Goal: Information Seeking & Learning: Learn about a topic

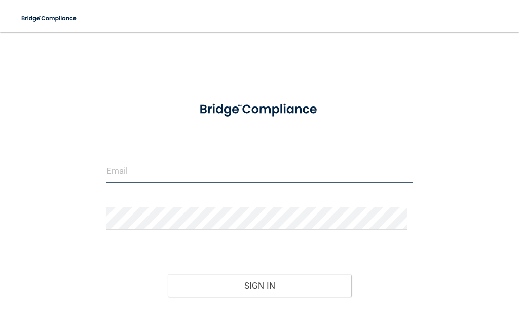
drag, startPoint x: 131, startPoint y: 159, endPoint x: 135, endPoint y: 167, distance: 8.9
click at [134, 165] on input "email" at bounding box center [259, 171] width 306 height 23
type input "[EMAIL_ADDRESS][DOMAIN_NAME]"
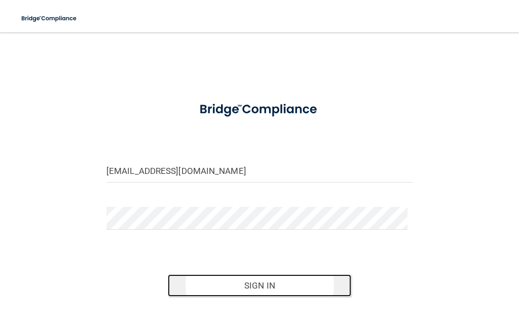
click at [260, 289] on button "Sign In" at bounding box center [260, 285] width 184 height 22
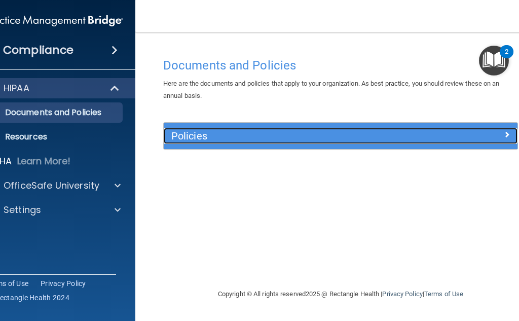
click at [387, 132] on h5 "Policies" at bounding box center [296, 135] width 250 height 11
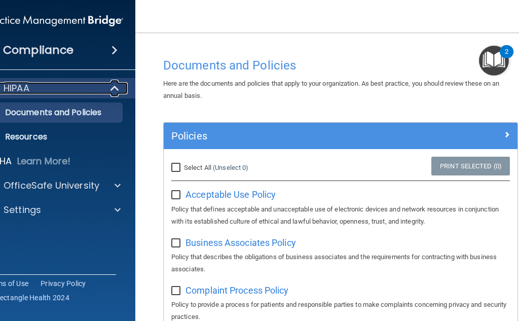
click at [59, 82] on div "HIPAA" at bounding box center [40, 88] width 125 height 12
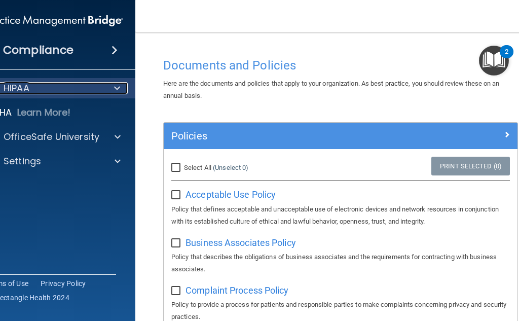
click at [73, 85] on div "HIPAA" at bounding box center [40, 88] width 125 height 12
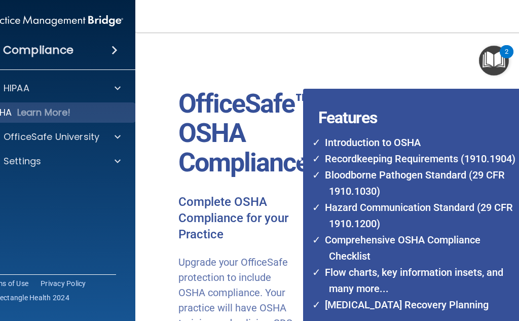
click at [90, 55] on div "Compliance" at bounding box center [54, 50] width 162 height 22
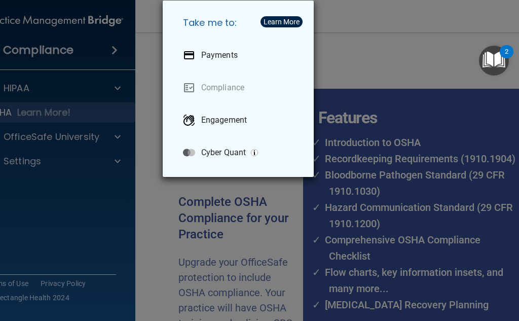
click at [81, 74] on div "Take me to: Payments Compliance Engagement Cyber Quant" at bounding box center [259, 160] width 519 height 321
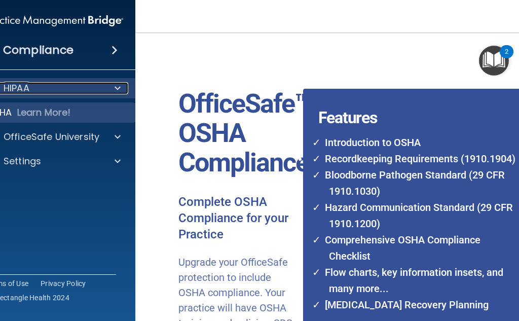
click at [107, 92] on div at bounding box center [115, 88] width 25 height 12
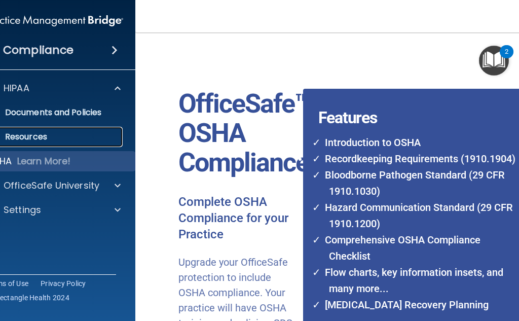
click at [66, 138] on p "Resources" at bounding box center [49, 137] width 138 height 10
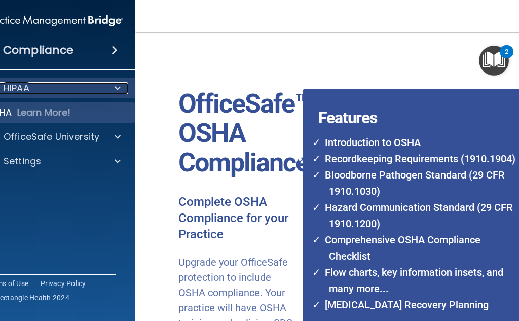
click at [52, 90] on div "HIPAA" at bounding box center [41, 88] width 126 height 12
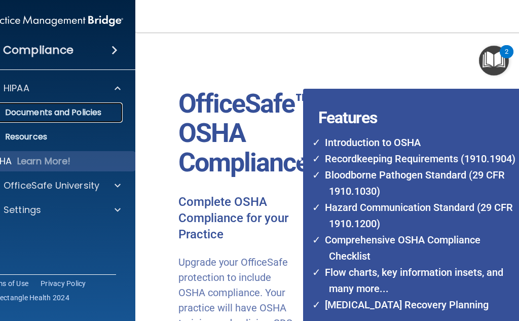
click at [59, 110] on p "Documents and Policies" at bounding box center [49, 112] width 138 height 10
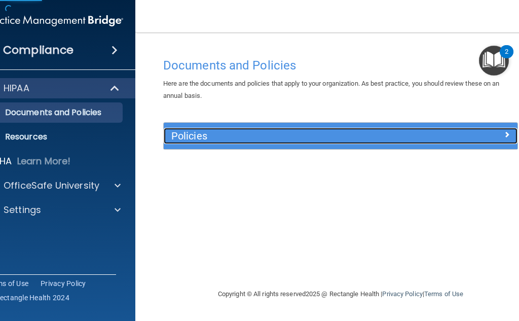
click at [259, 133] on h5 "Policies" at bounding box center [296, 135] width 250 height 11
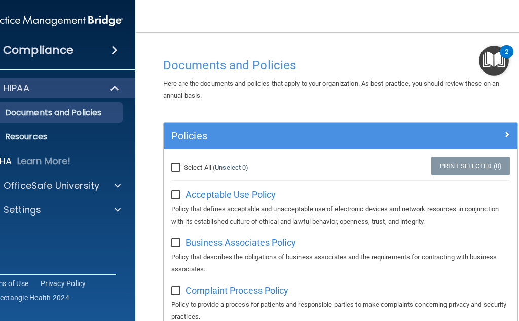
click at [507, 61] on div "2" at bounding box center [507, 58] width 4 height 13
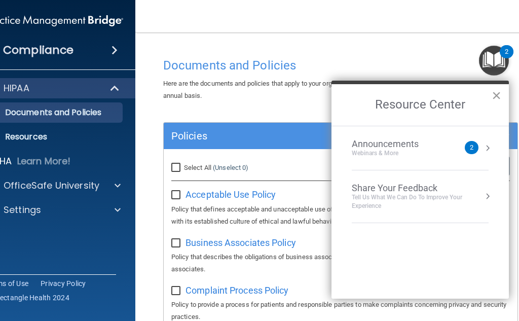
click at [494, 91] on button "×" at bounding box center [497, 95] width 10 height 16
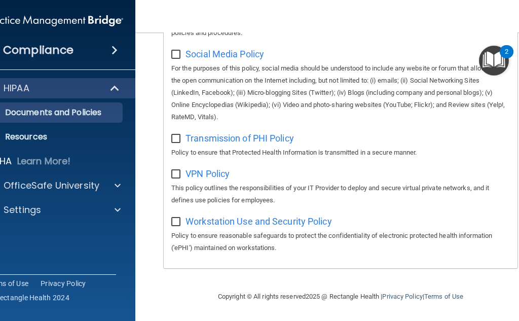
scroll to position [787, 0]
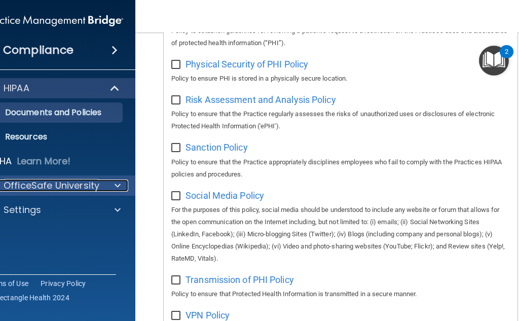
click at [97, 189] on div "OfficeSafe University" at bounding box center [41, 185] width 126 height 12
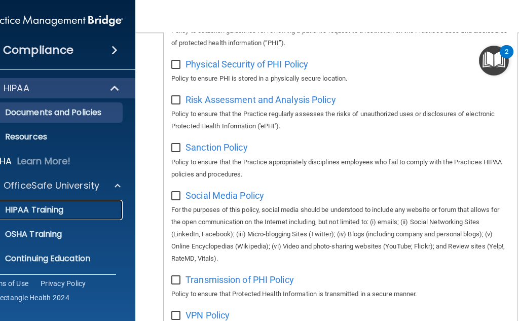
click at [44, 208] on p "HIPAA Training" at bounding box center [22, 210] width 84 height 10
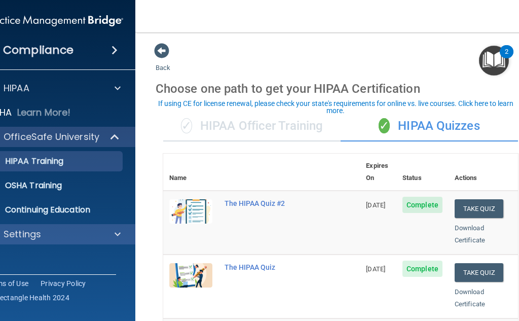
click at [77, 241] on div "Settings" at bounding box center [54, 234] width 163 height 20
click at [91, 230] on div "Settings" at bounding box center [41, 234] width 126 height 12
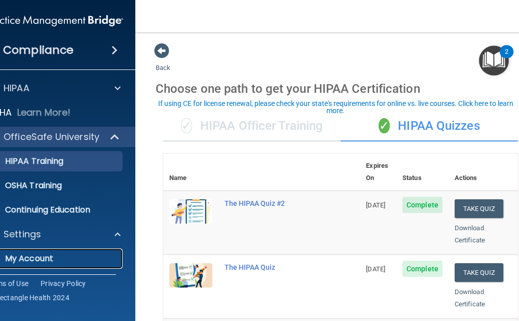
click at [59, 256] on p "My Account" at bounding box center [49, 258] width 138 height 10
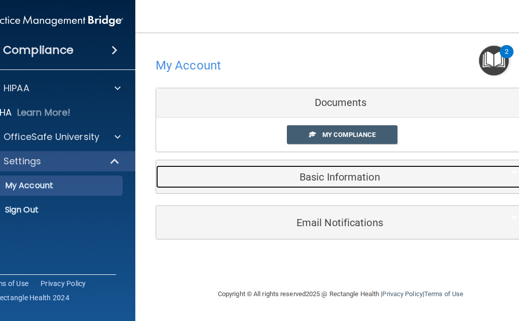
click at [346, 175] on h5 "Basic Information" at bounding box center [325, 176] width 323 height 11
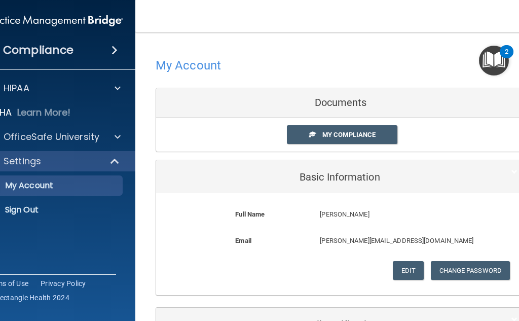
click at [501, 61] on img "Open Resource Center, 2 new notifications" at bounding box center [494, 61] width 30 height 30
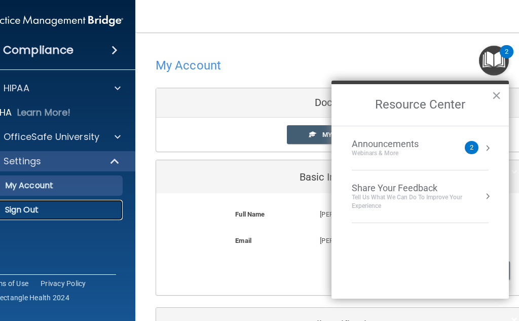
click at [22, 212] on p "Sign Out" at bounding box center [49, 210] width 138 height 10
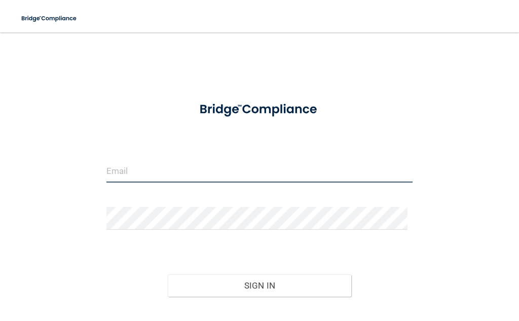
click at [145, 171] on input "email" at bounding box center [259, 171] width 306 height 23
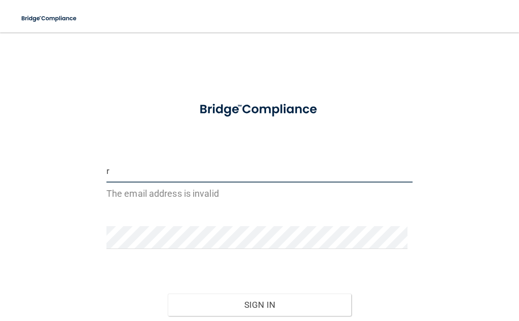
type input "[EMAIL_ADDRESS][DOMAIN_NAME]"
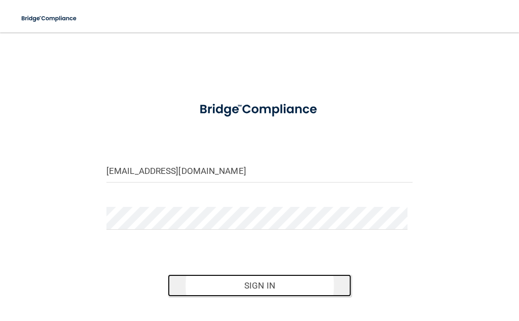
click at [252, 287] on button "Sign In" at bounding box center [260, 285] width 184 height 22
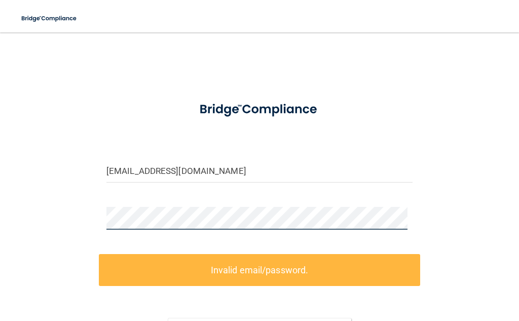
click at [75, 203] on div "raleigha17@gmail.com Invalid email/password. You don't have permission to acces…" at bounding box center [259, 217] width 478 height 348
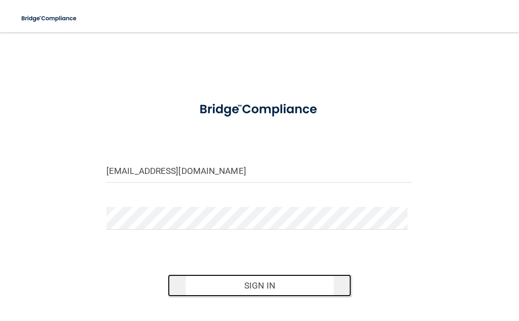
click at [265, 279] on button "Sign In" at bounding box center [260, 285] width 184 height 22
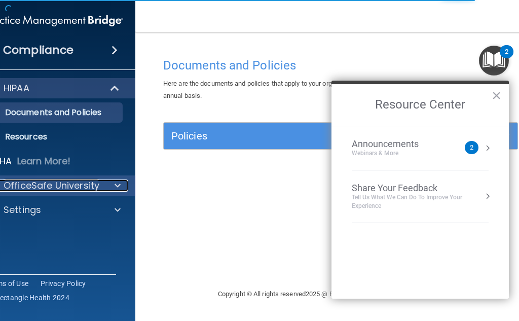
click at [97, 188] on p "OfficeSafe University" at bounding box center [52, 185] width 96 height 12
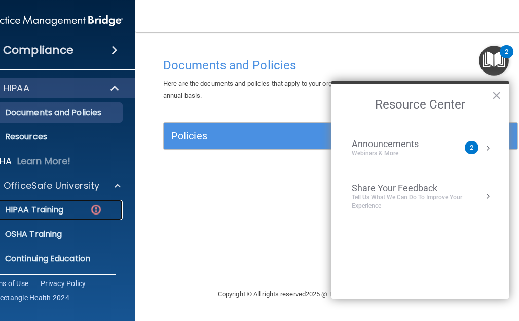
click at [65, 209] on div "HIPAA Training" at bounding box center [49, 210] width 138 height 10
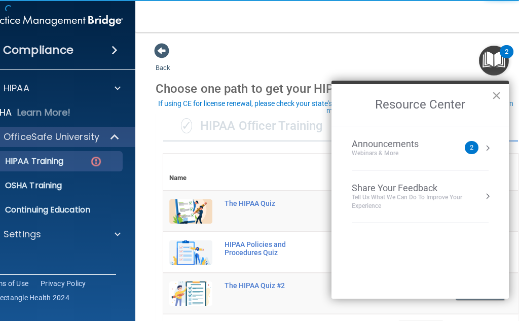
click at [500, 91] on button "×" at bounding box center [497, 95] width 10 height 16
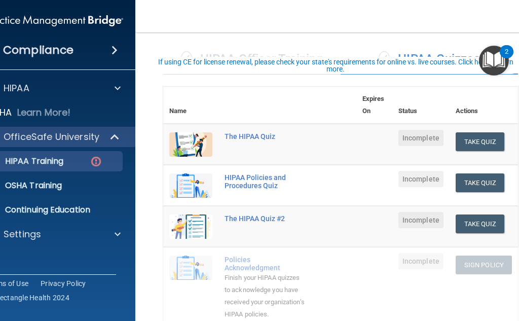
scroll to position [41, 0]
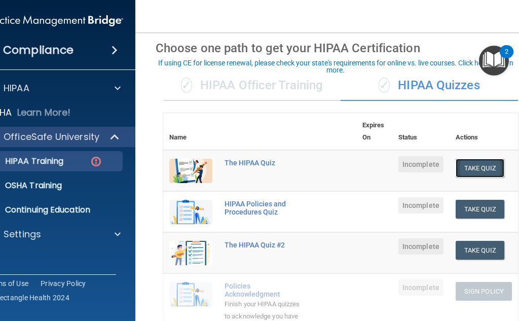
click at [475, 171] on button "Take Quiz" at bounding box center [480, 168] width 49 height 19
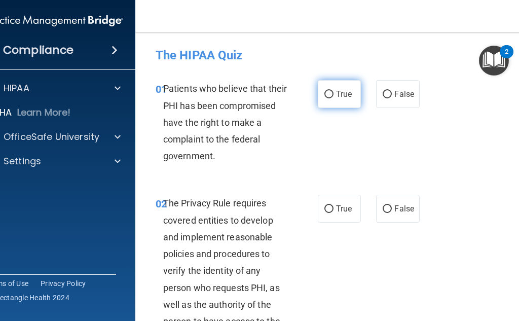
click at [336, 97] on span "True" at bounding box center [344, 94] width 16 height 10
click at [334, 97] on input "True" at bounding box center [328, 95] width 9 height 8
radio input "true"
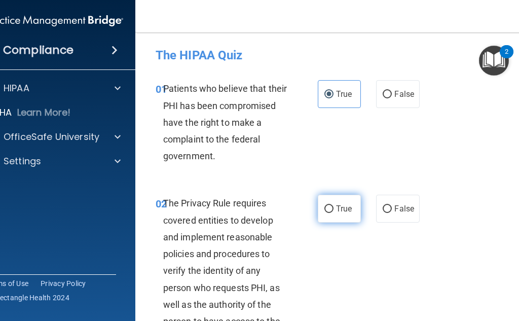
click at [345, 213] on span "True" at bounding box center [344, 209] width 16 height 10
click at [334, 213] on input "True" at bounding box center [328, 209] width 9 height 8
radio input "true"
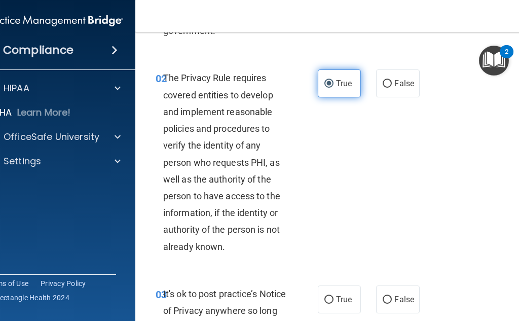
scroll to position [152, 0]
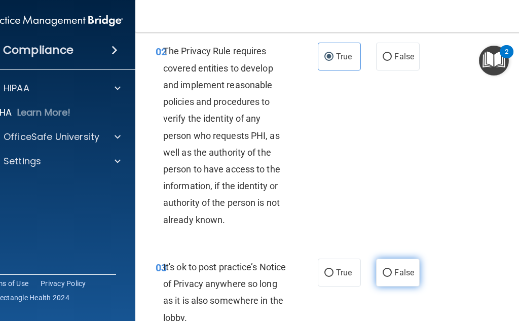
drag, startPoint x: 387, startPoint y: 254, endPoint x: 389, endPoint y: 277, distance: 22.9
click at [388, 255] on div "03 It's ok to post practice’s Notice of Privacy anywhere so long as it is also …" at bounding box center [340, 295] width 385 height 98
click at [390, 277] on label "False" at bounding box center [397, 273] width 43 height 28
click at [390, 277] on input "False" at bounding box center [387, 273] width 9 height 8
radio input "true"
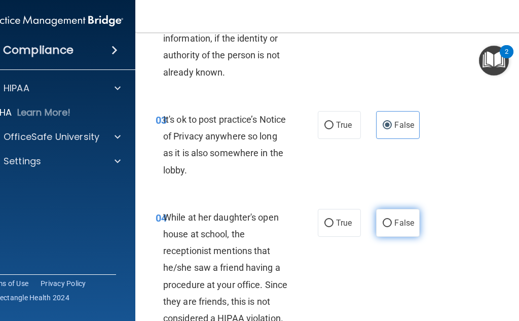
scroll to position [304, 0]
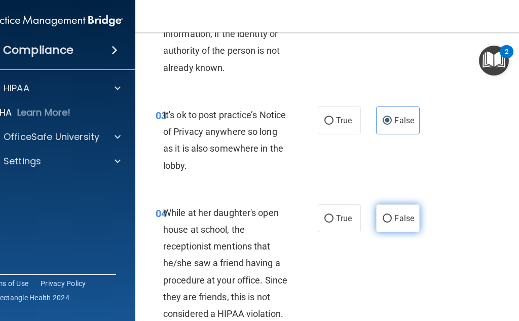
click at [401, 221] on span "False" at bounding box center [404, 218] width 20 height 10
click at [392, 221] on input "False" at bounding box center [387, 219] width 9 height 8
radio input "true"
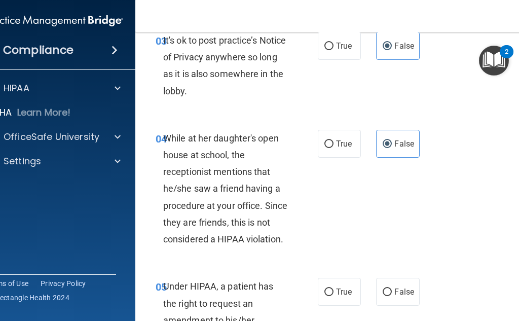
scroll to position [405, 0]
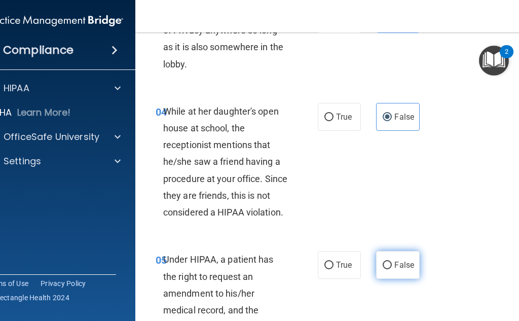
click at [389, 256] on label "False" at bounding box center [397, 265] width 43 height 28
click at [389, 262] on input "False" at bounding box center [387, 266] width 9 height 8
radio input "true"
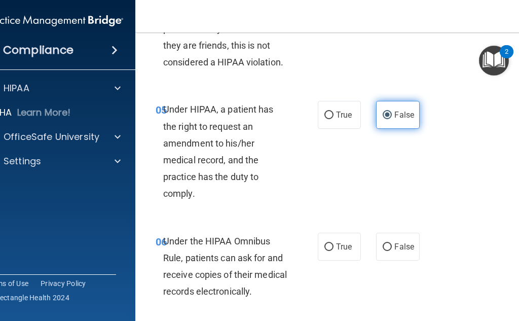
scroll to position [558, 0]
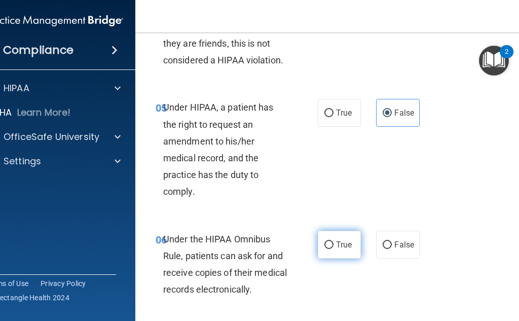
click at [332, 253] on label "True" at bounding box center [339, 245] width 43 height 28
click at [332, 249] on input "True" at bounding box center [328, 245] width 9 height 8
radio input "true"
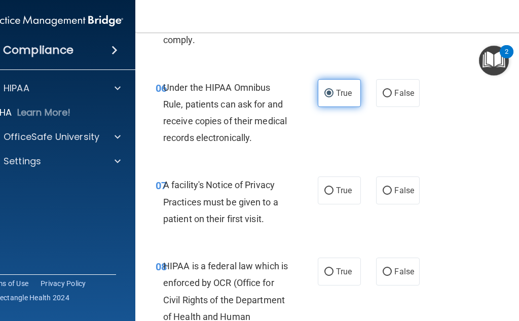
scroll to position [710, 0]
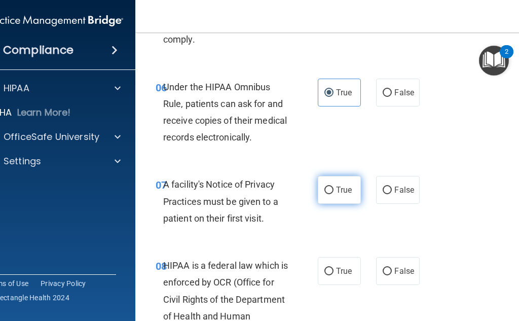
click at [332, 185] on label "True" at bounding box center [339, 190] width 43 height 28
click at [332, 187] on input "True" at bounding box center [328, 191] width 9 height 8
radio input "true"
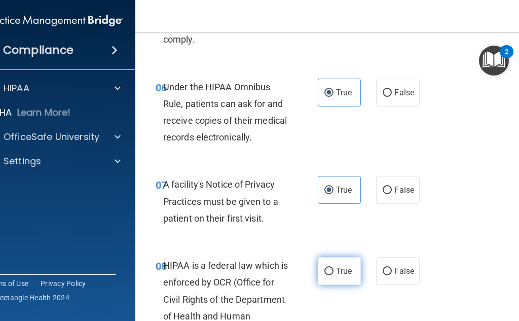
click at [336, 279] on label "True" at bounding box center [339, 271] width 43 height 28
click at [334, 275] on input "True" at bounding box center [328, 272] width 9 height 8
radio input "true"
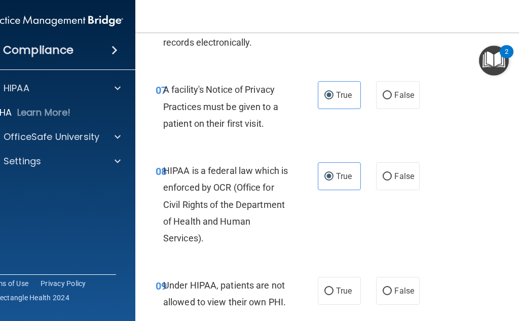
scroll to position [811, 0]
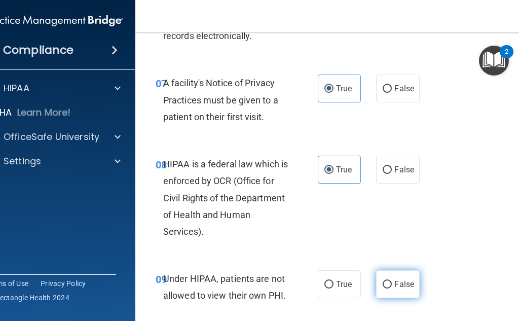
click at [401, 280] on span "False" at bounding box center [404, 284] width 20 height 10
click at [392, 281] on input "False" at bounding box center [387, 285] width 9 height 8
radio input "true"
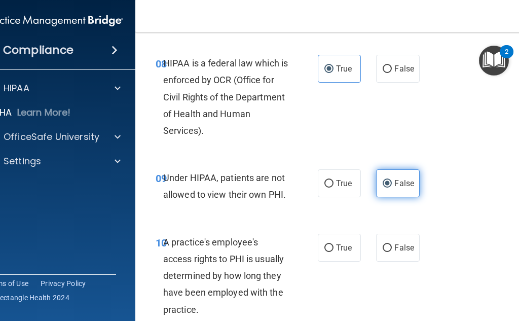
scroll to position [912, 0]
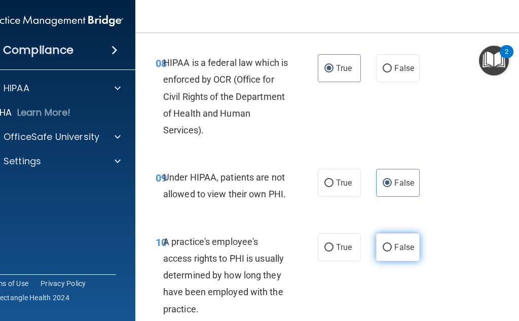
click at [400, 257] on label "False" at bounding box center [397, 247] width 43 height 28
click at [392, 251] on input "False" at bounding box center [387, 248] width 9 height 8
radio input "true"
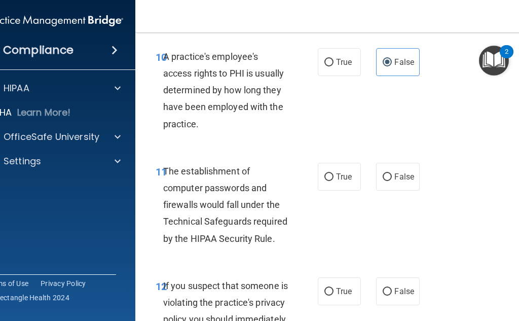
scroll to position [1115, 0]
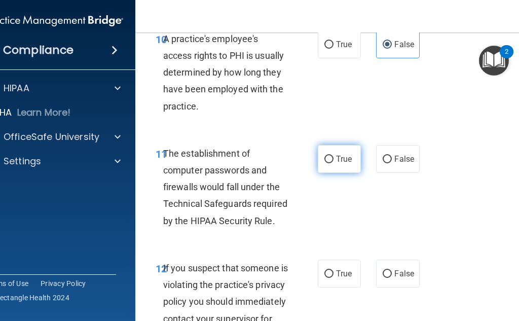
click at [336, 150] on label "True" at bounding box center [339, 159] width 43 height 28
click at [334, 156] on input "True" at bounding box center [328, 160] width 9 height 8
radio input "true"
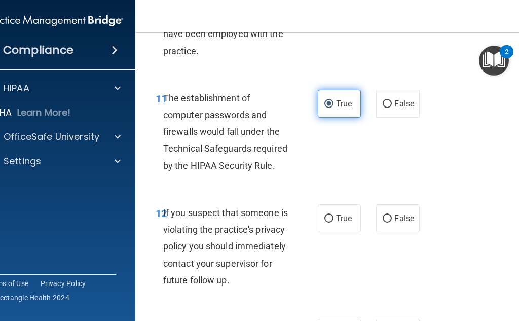
scroll to position [1216, 0]
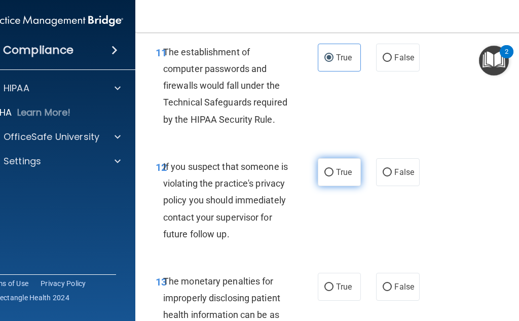
click at [339, 163] on label "True" at bounding box center [339, 172] width 43 height 28
click at [334, 169] on input "True" at bounding box center [328, 173] width 9 height 8
radio input "true"
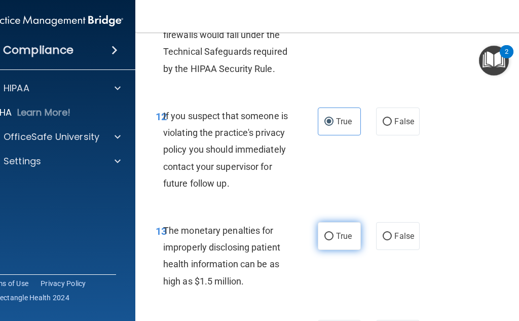
click at [346, 245] on label "True" at bounding box center [339, 236] width 43 height 28
click at [334, 240] on input "True" at bounding box center [328, 237] width 9 height 8
radio input "true"
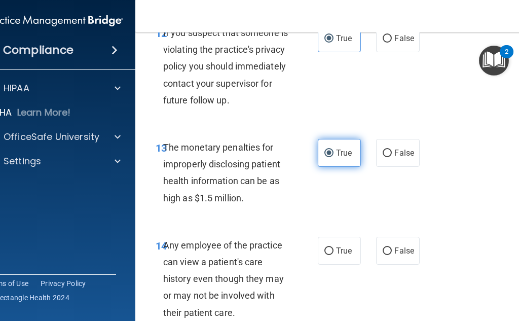
scroll to position [1369, 0]
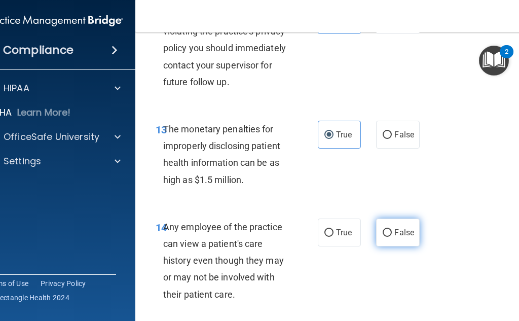
click at [384, 237] on input "False" at bounding box center [387, 233] width 9 height 8
radio input "true"
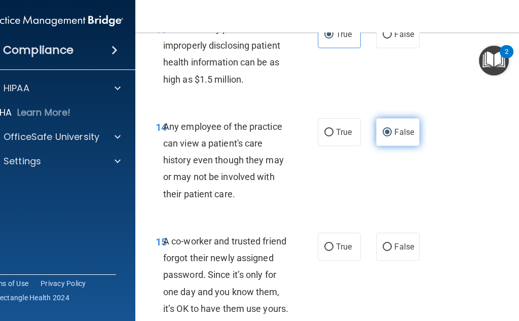
scroll to position [1470, 0]
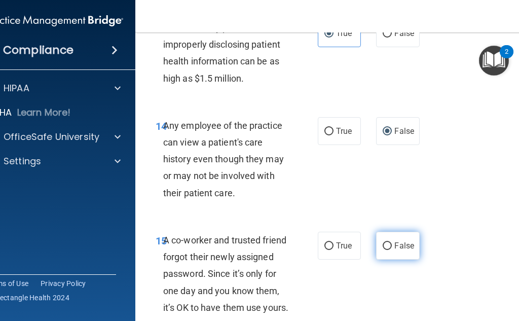
click at [387, 254] on label "False" at bounding box center [397, 246] width 43 height 28
click at [387, 250] on input "False" at bounding box center [387, 246] width 9 height 8
radio input "true"
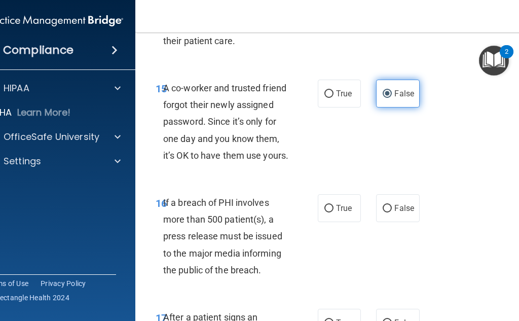
scroll to position [1673, 0]
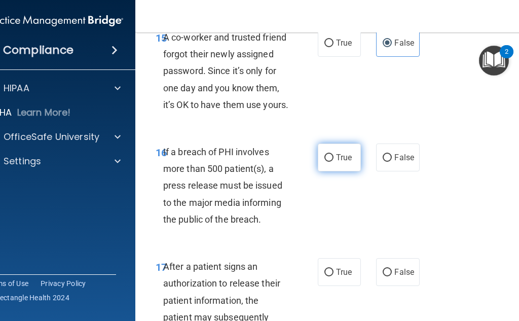
click at [346, 171] on label "True" at bounding box center [339, 157] width 43 height 28
click at [334, 162] on input "True" at bounding box center [328, 158] width 9 height 8
radio input "true"
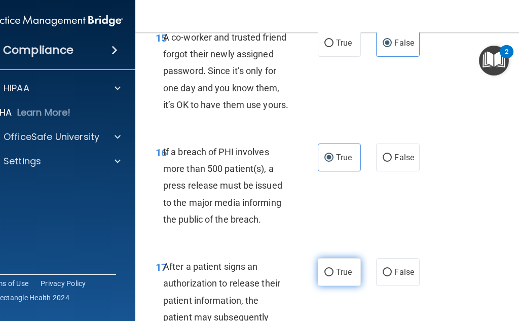
click at [338, 286] on label "True" at bounding box center [339, 272] width 43 height 28
click at [334, 276] on input "True" at bounding box center [328, 273] width 9 height 8
radio input "true"
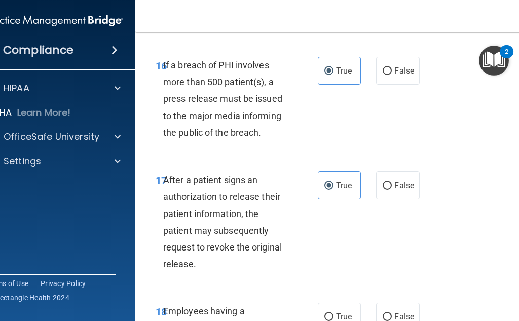
scroll to position [1825, 0]
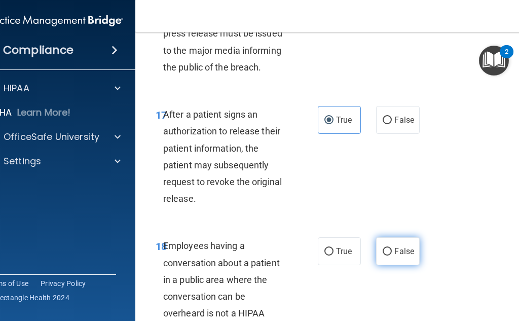
click at [403, 256] on span "False" at bounding box center [404, 251] width 20 height 10
click at [392, 255] on input "False" at bounding box center [387, 252] width 9 height 8
radio input "true"
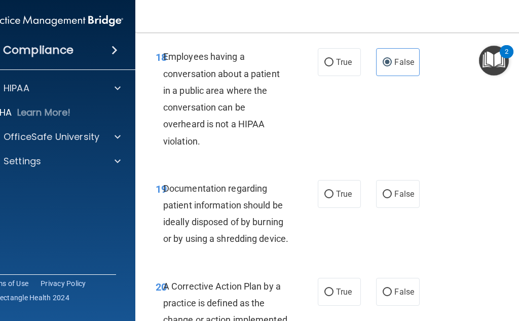
scroll to position [2027, 0]
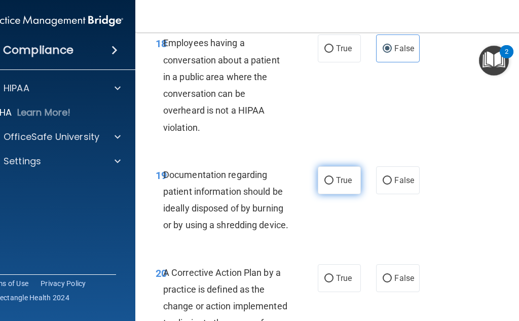
click at [340, 194] on label "True" at bounding box center [339, 180] width 43 height 28
click at [334, 185] on input "True" at bounding box center [328, 181] width 9 height 8
radio input "true"
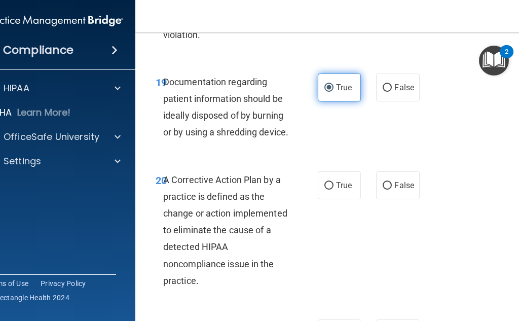
scroll to position [2129, 0]
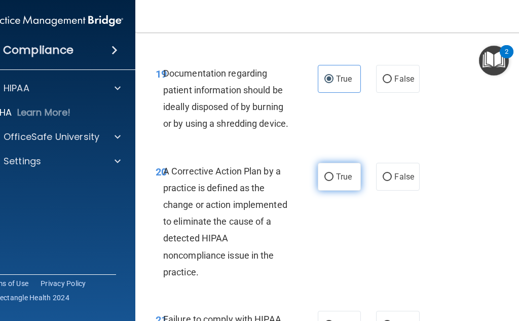
click at [336, 181] on span "True" at bounding box center [344, 177] width 16 height 10
click at [334, 181] on input "True" at bounding box center [328, 177] width 9 height 8
radio input "true"
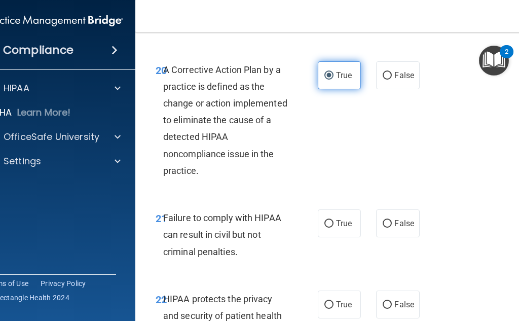
scroll to position [2281, 0]
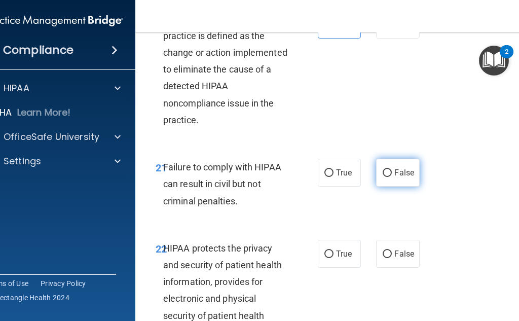
click at [376, 187] on label "False" at bounding box center [397, 173] width 43 height 28
click at [383, 177] on input "False" at bounding box center [387, 173] width 9 height 8
radio input "true"
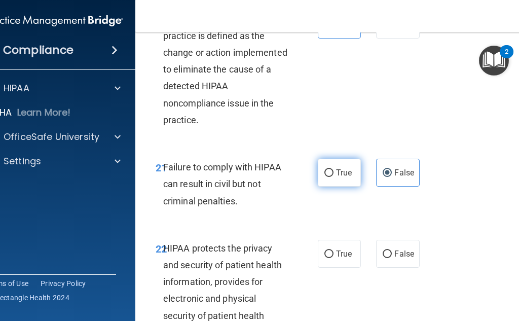
scroll to position [2332, 0]
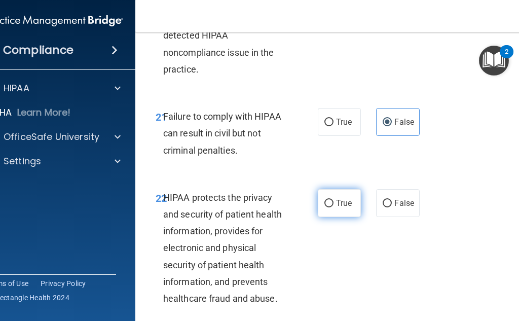
click at [343, 208] on span "True" at bounding box center [344, 203] width 16 height 10
click at [334, 207] on input "True" at bounding box center [328, 204] width 9 height 8
radio input "true"
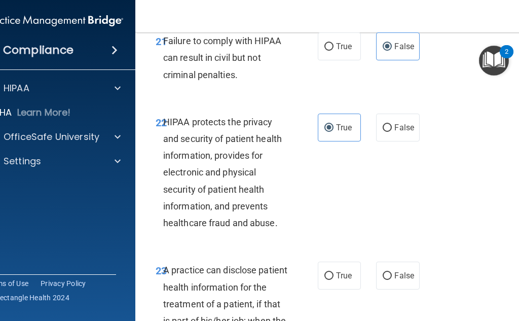
scroll to position [2433, 0]
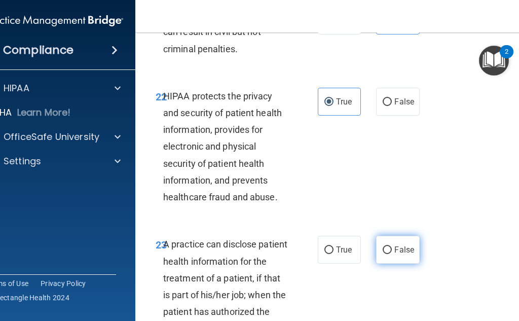
click at [383, 254] on input "False" at bounding box center [387, 250] width 9 height 8
radio input "true"
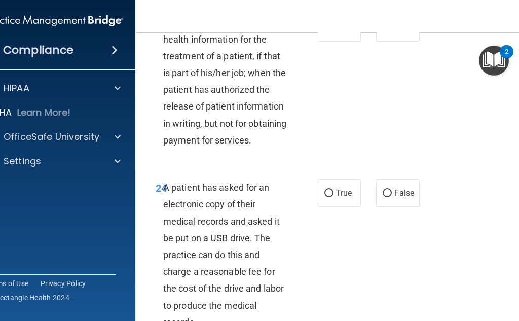
scroll to position [2686, 0]
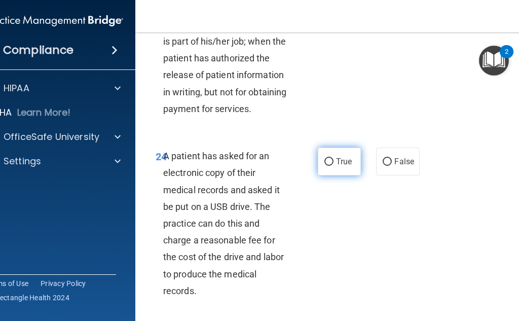
click at [333, 175] on label "True" at bounding box center [339, 161] width 43 height 28
click at [333, 166] on input "True" at bounding box center [328, 162] width 9 height 8
radio input "true"
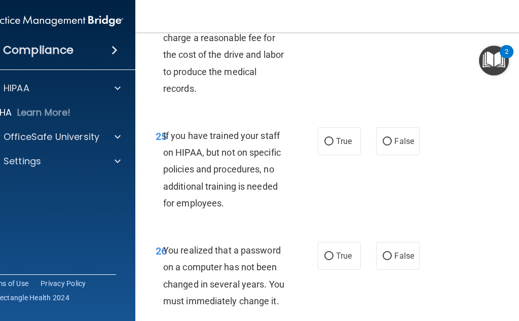
scroll to position [2889, 0]
click at [401, 155] on label "False" at bounding box center [397, 141] width 43 height 28
click at [392, 145] on input "False" at bounding box center [387, 141] width 9 height 8
radio input "true"
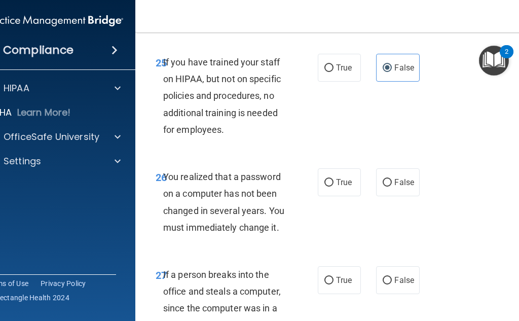
scroll to position [2991, 0]
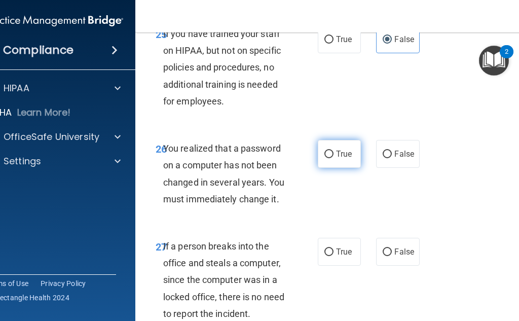
click at [328, 158] on input "True" at bounding box center [328, 155] width 9 height 8
radio input "true"
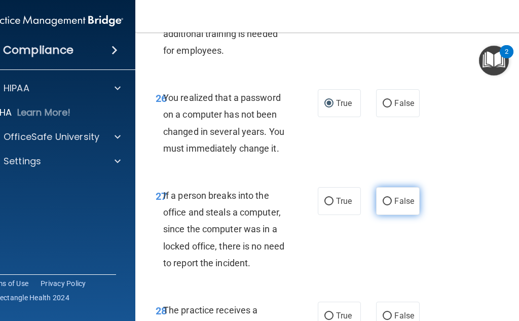
click at [389, 215] on label "False" at bounding box center [397, 201] width 43 height 28
click at [389, 205] on input "False" at bounding box center [387, 202] width 9 height 8
radio input "true"
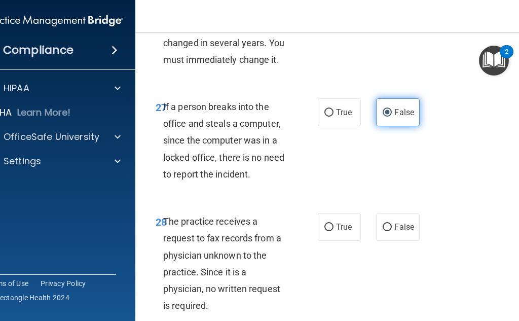
scroll to position [3143, 0]
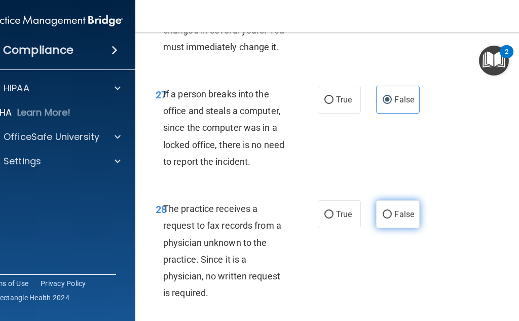
click at [390, 228] on label "False" at bounding box center [397, 214] width 43 height 28
click at [390, 218] on input "False" at bounding box center [387, 215] width 9 height 8
radio input "true"
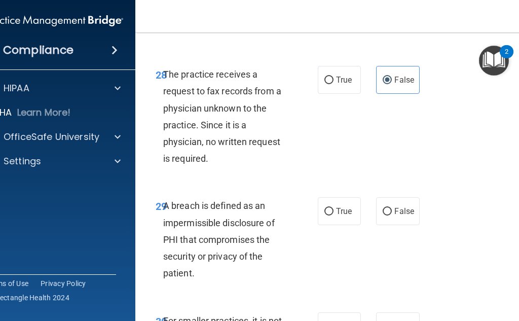
scroll to position [3295, 0]
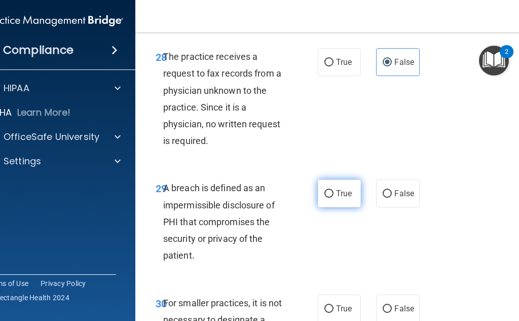
click at [336, 198] on span "True" at bounding box center [344, 194] width 16 height 10
click at [333, 198] on input "True" at bounding box center [328, 194] width 9 height 8
radio input "true"
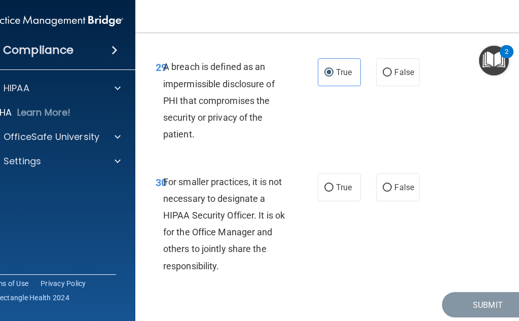
scroll to position [3447, 0]
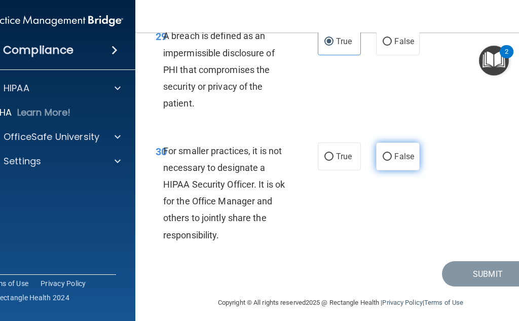
click at [383, 161] on input "False" at bounding box center [387, 157] width 9 height 8
radio input "true"
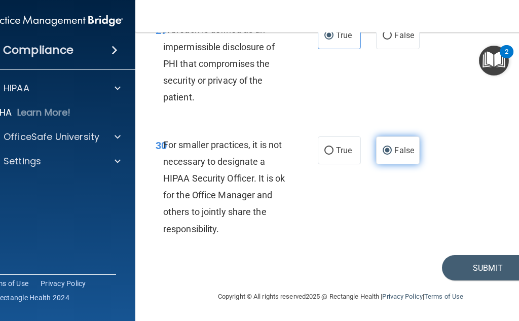
scroll to position [3520, 0]
click at [468, 261] on button "Submit" at bounding box center [487, 268] width 91 height 26
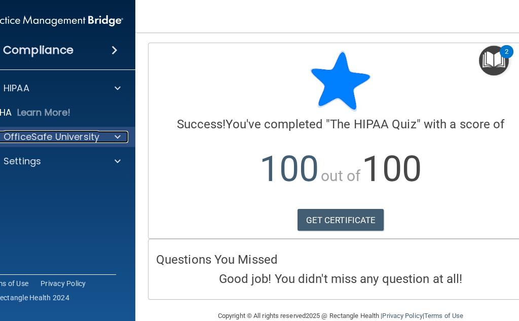
click at [58, 135] on p "OfficeSafe University" at bounding box center [52, 137] width 96 height 12
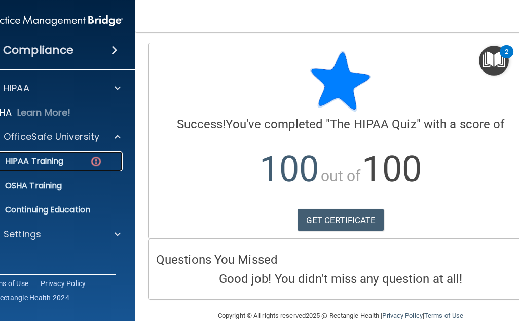
click at [47, 163] on p "HIPAA Training" at bounding box center [22, 161] width 84 height 10
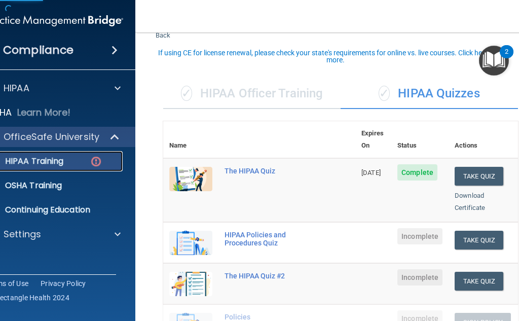
scroll to position [51, 0]
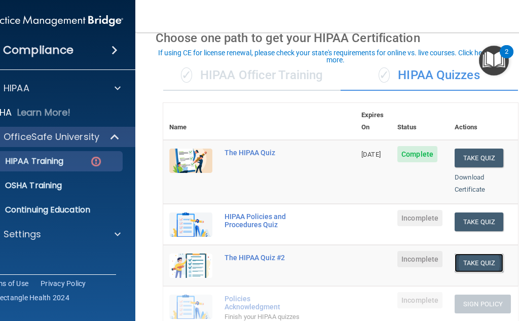
click at [480, 253] on button "Take Quiz" at bounding box center [479, 262] width 49 height 19
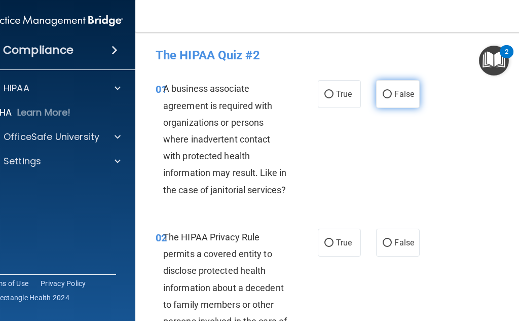
click at [392, 99] on label "False" at bounding box center [397, 94] width 43 height 28
click at [392, 98] on input "False" at bounding box center [387, 95] width 9 height 8
radio input "true"
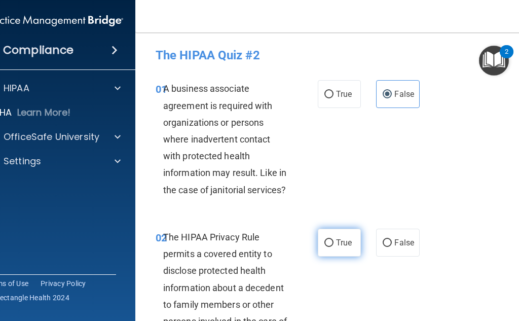
click at [329, 243] on input "True" at bounding box center [328, 243] width 9 height 8
radio input "true"
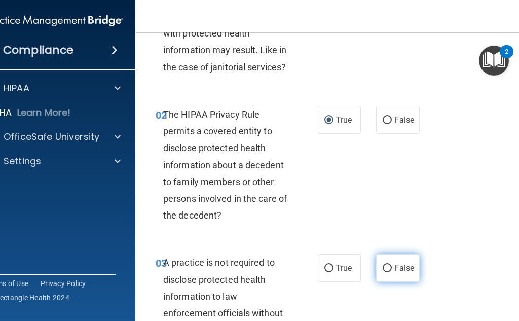
scroll to position [152, 0]
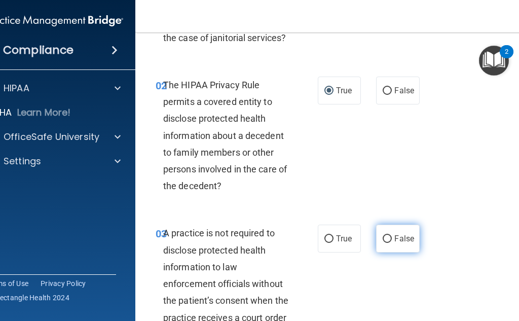
click at [406, 239] on span "False" at bounding box center [404, 239] width 20 height 10
click at [392, 239] on input "False" at bounding box center [387, 239] width 9 height 8
radio input "true"
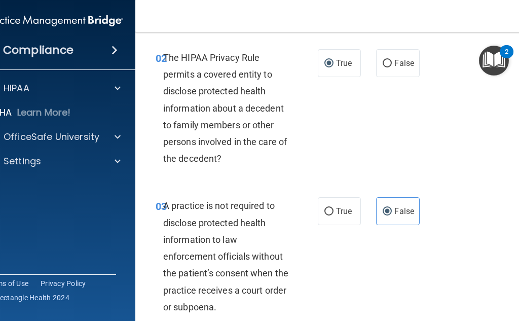
scroll to position [203, 0]
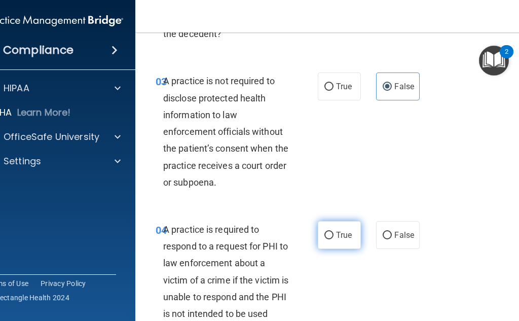
click at [318, 235] on label "True" at bounding box center [339, 235] width 43 height 28
click at [324, 235] on input "True" at bounding box center [328, 236] width 9 height 8
radio input "true"
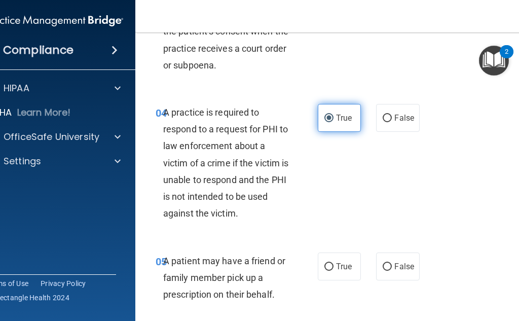
scroll to position [456, 0]
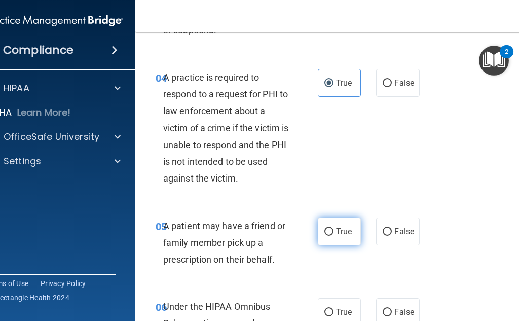
click at [344, 234] on span "True" at bounding box center [344, 232] width 16 height 10
click at [334, 234] on input "True" at bounding box center [328, 232] width 9 height 8
radio input "true"
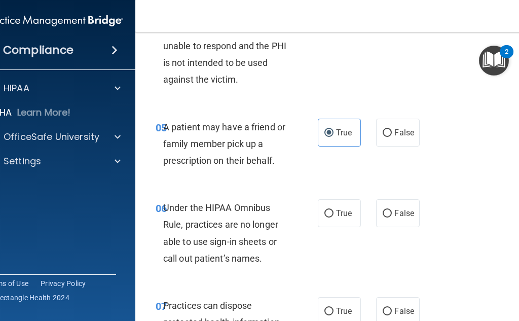
scroll to position [558, 0]
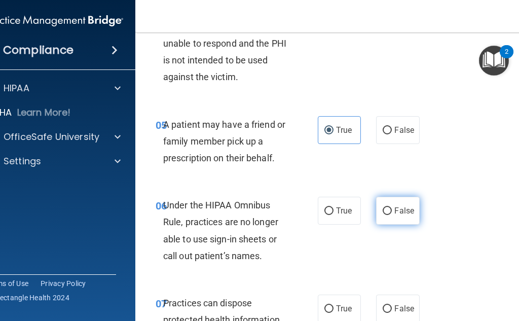
click at [397, 216] on label "False" at bounding box center [397, 211] width 43 height 28
click at [392, 215] on input "False" at bounding box center [387, 211] width 9 height 8
radio input "true"
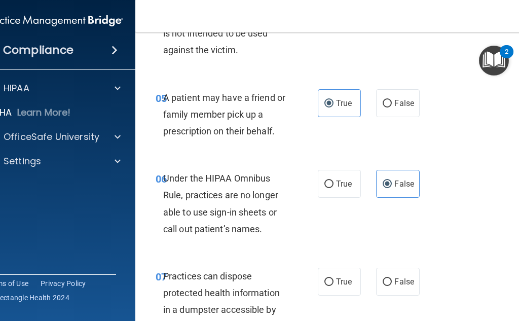
scroll to position [608, 0]
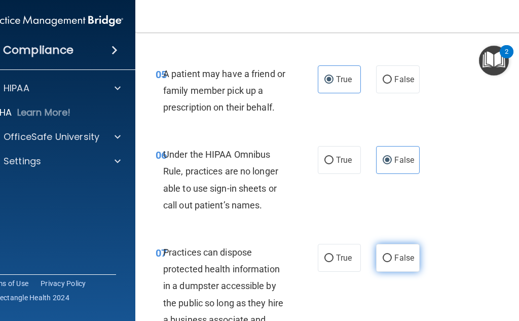
click at [394, 252] on label "False" at bounding box center [397, 258] width 43 height 28
click at [392, 254] on input "False" at bounding box center [387, 258] width 9 height 8
radio input "true"
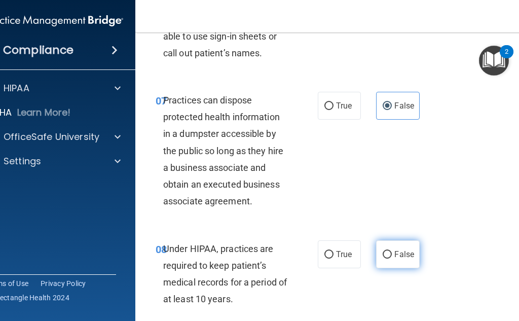
click at [392, 249] on label "False" at bounding box center [397, 254] width 43 height 28
click at [392, 251] on input "False" at bounding box center [387, 255] width 9 height 8
radio input "true"
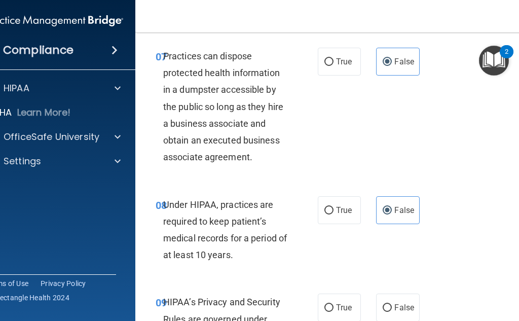
scroll to position [862, 0]
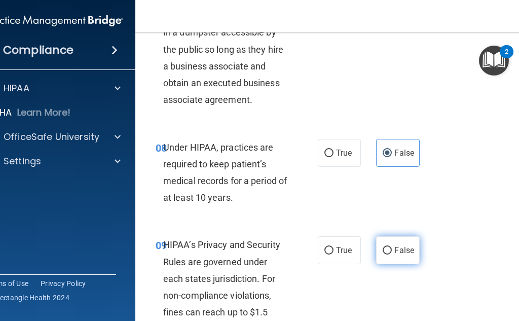
click at [389, 239] on label "False" at bounding box center [397, 250] width 43 height 28
click at [389, 247] on input "False" at bounding box center [387, 251] width 9 height 8
radio input "true"
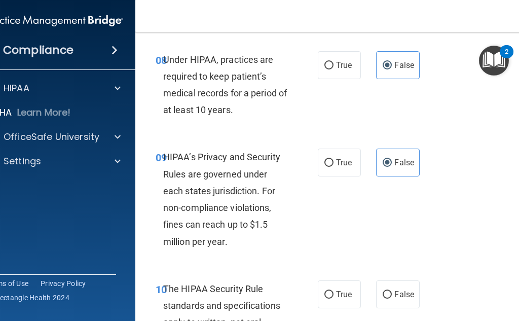
scroll to position [963, 0]
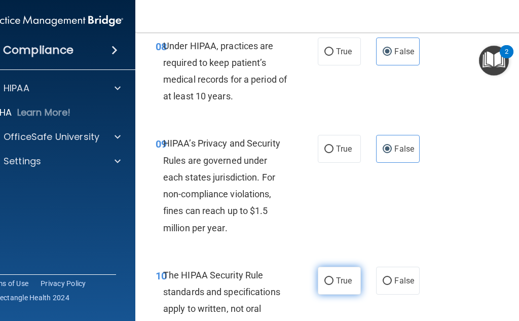
click at [326, 277] on input "True" at bounding box center [328, 281] width 9 height 8
radio input "true"
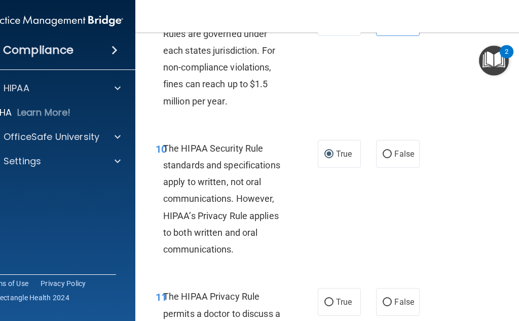
scroll to position [1115, 0]
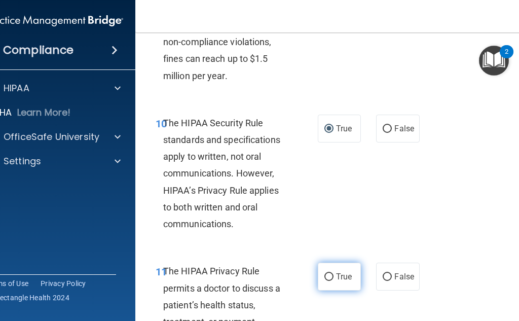
click at [336, 271] on label "True" at bounding box center [339, 277] width 43 height 28
click at [334, 273] on input "True" at bounding box center [328, 277] width 9 height 8
radio input "true"
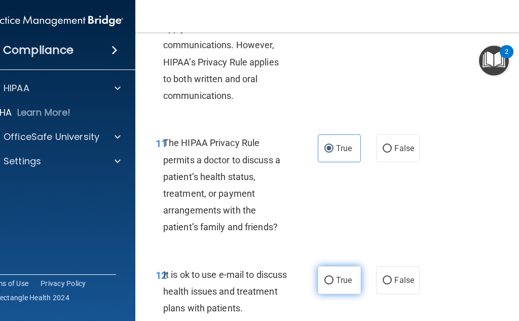
scroll to position [1267, 0]
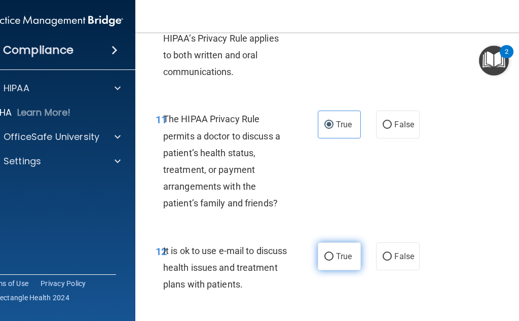
click at [336, 255] on span "True" at bounding box center [344, 256] width 16 height 10
click at [334, 255] on input "True" at bounding box center [328, 257] width 9 height 8
radio input "true"
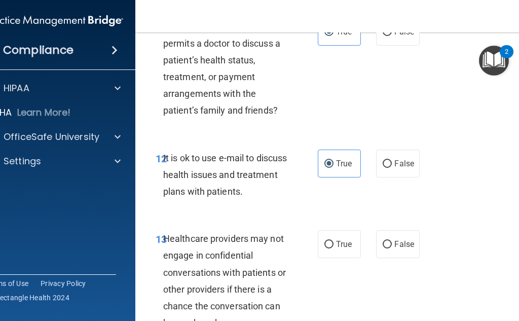
scroll to position [1369, 0]
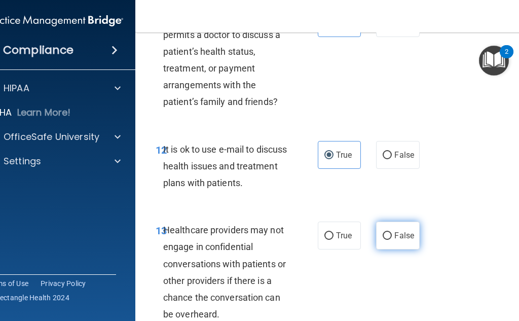
click at [385, 242] on label "False" at bounding box center [397, 236] width 43 height 28
click at [385, 240] on input "False" at bounding box center [387, 236] width 9 height 8
radio input "true"
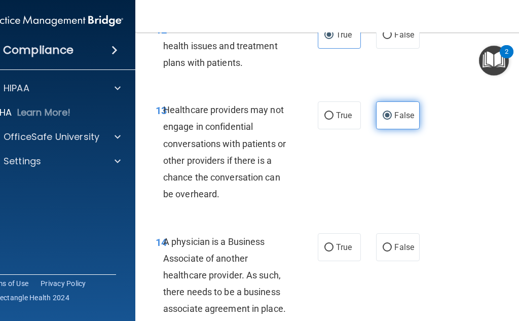
scroll to position [1521, 0]
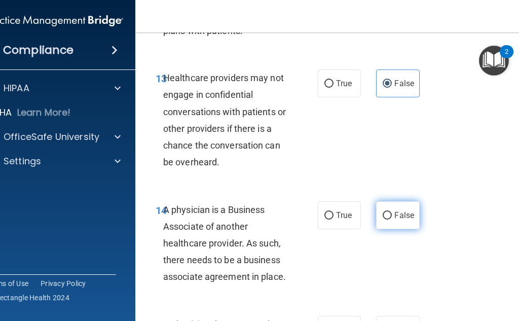
click at [391, 220] on label "False" at bounding box center [397, 215] width 43 height 28
click at [391, 219] on input "False" at bounding box center [387, 216] width 9 height 8
radio input "true"
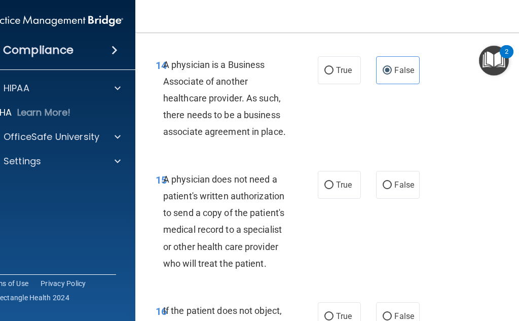
scroll to position [1673, 0]
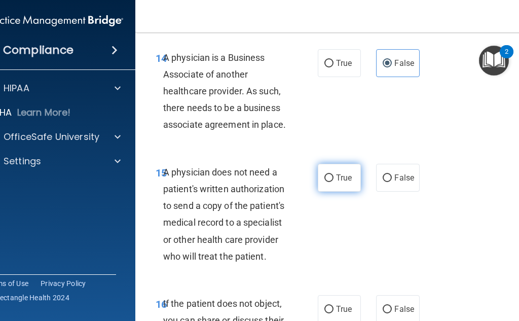
click at [337, 183] on label "True" at bounding box center [339, 178] width 43 height 28
click at [334, 182] on input "True" at bounding box center [328, 178] width 9 height 8
radio input "true"
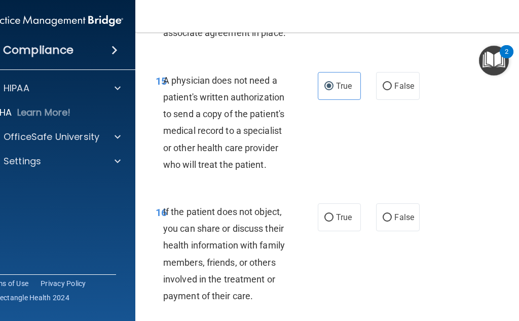
scroll to position [1774, 0]
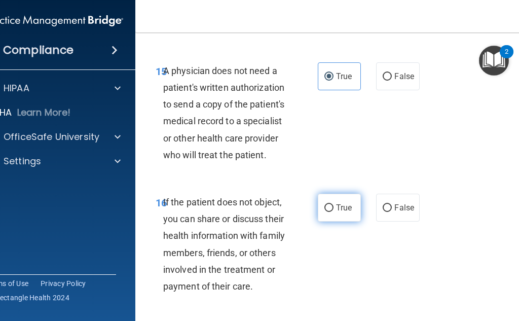
click at [327, 211] on input "True" at bounding box center [328, 208] width 9 height 8
radio input "true"
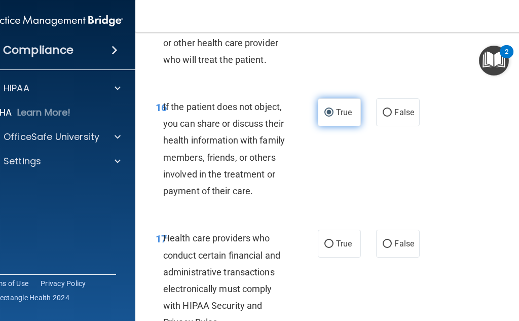
scroll to position [1875, 0]
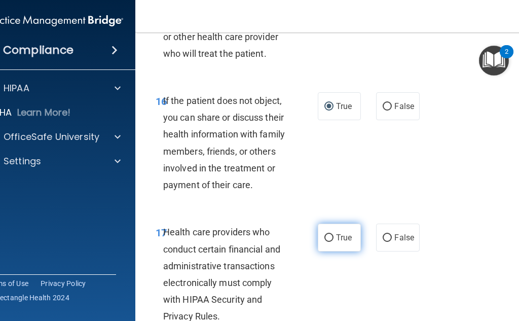
click at [331, 240] on label "True" at bounding box center [339, 238] width 43 height 28
click at [331, 240] on input "True" at bounding box center [328, 238] width 9 height 8
radio input "true"
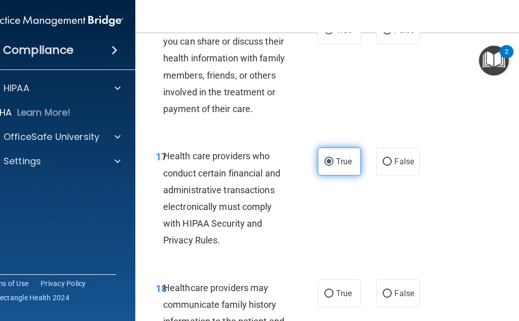
scroll to position [1977, 0]
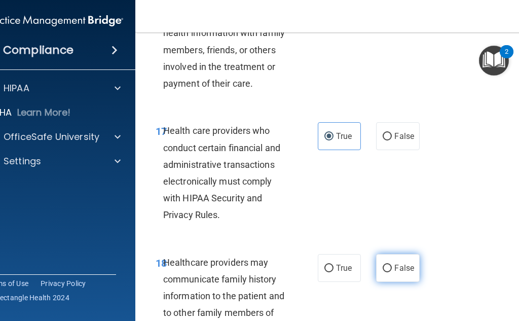
click at [394, 265] on span "False" at bounding box center [404, 268] width 20 height 10
click at [392, 265] on input "False" at bounding box center [387, 269] width 9 height 8
radio input "true"
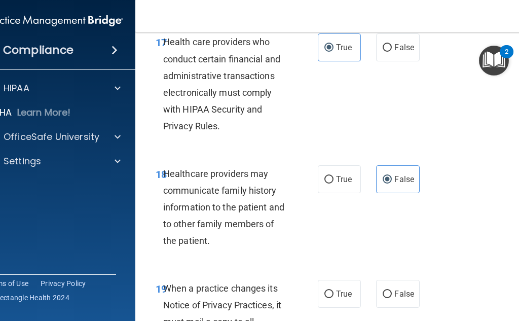
scroll to position [2078, 0]
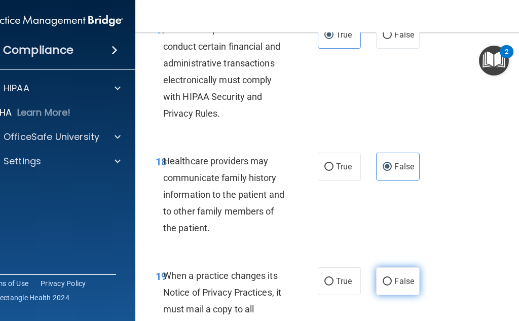
click at [390, 273] on label "False" at bounding box center [397, 281] width 43 height 28
click at [390, 278] on input "False" at bounding box center [387, 282] width 9 height 8
radio input "true"
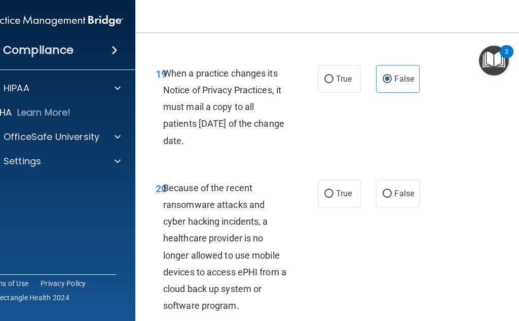
scroll to position [2281, 0]
click at [402, 195] on span "False" at bounding box center [404, 193] width 20 height 10
click at [392, 195] on input "False" at bounding box center [387, 194] width 9 height 8
radio input "true"
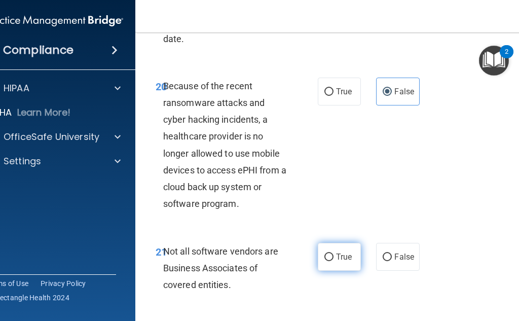
click at [331, 252] on label "True" at bounding box center [339, 257] width 43 height 28
click at [331, 253] on input "True" at bounding box center [328, 257] width 9 height 8
radio input "true"
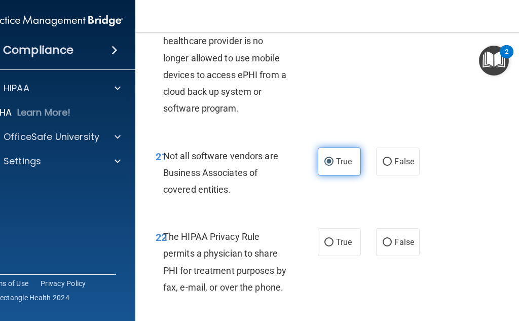
scroll to position [2484, 0]
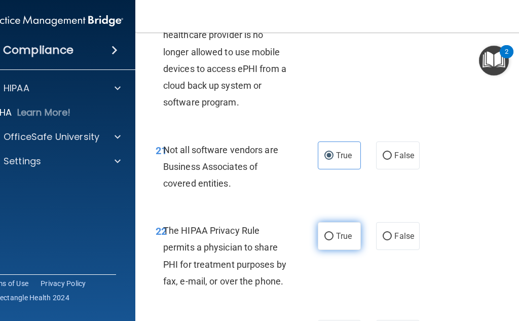
click at [336, 239] on span "True" at bounding box center [344, 236] width 16 height 10
click at [333, 239] on input "True" at bounding box center [328, 237] width 9 height 8
radio input "true"
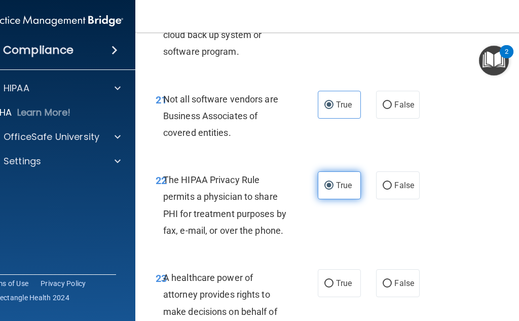
scroll to position [2585, 0]
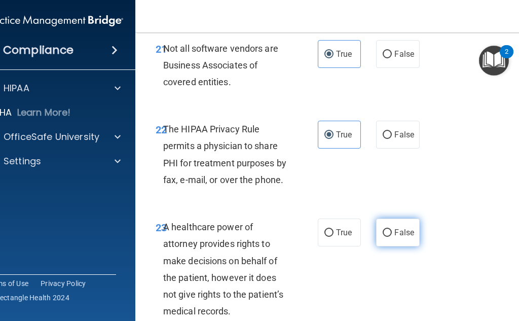
click at [387, 237] on input "False" at bounding box center [387, 233] width 9 height 8
radio input "true"
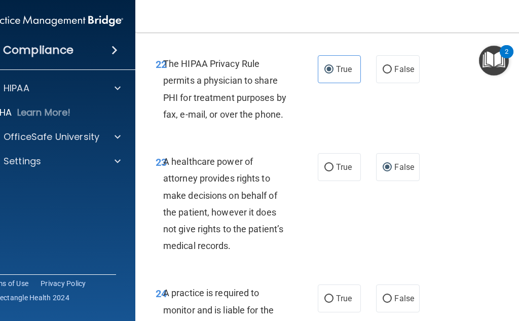
scroll to position [2686, 0]
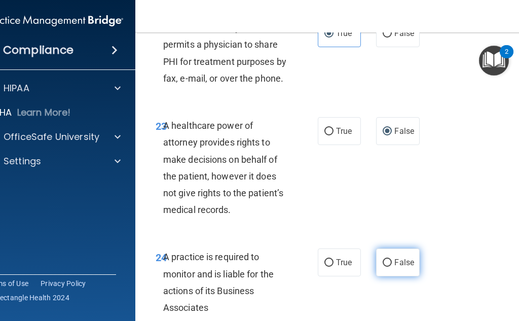
click at [399, 265] on span "False" at bounding box center [404, 262] width 20 height 10
click at [392, 265] on input "False" at bounding box center [387, 263] width 9 height 8
radio input "true"
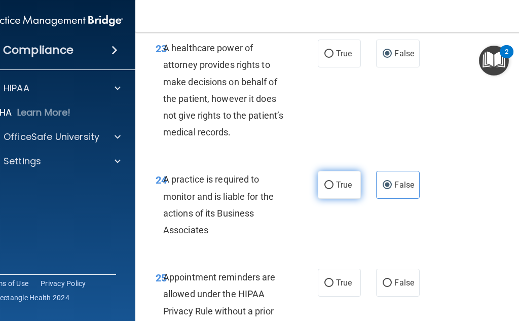
scroll to position [2788, 0]
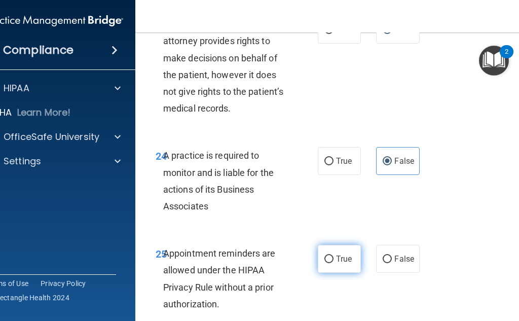
click at [331, 255] on label "True" at bounding box center [339, 259] width 43 height 28
click at [331, 255] on input "True" at bounding box center [328, 259] width 9 height 8
radio input "true"
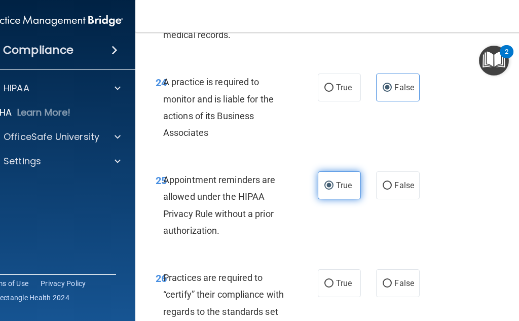
scroll to position [2940, 0]
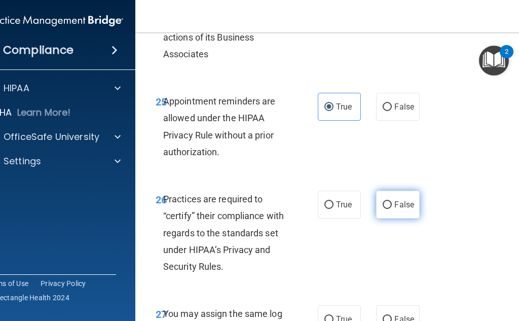
click at [400, 209] on span "False" at bounding box center [404, 205] width 20 height 10
click at [392, 209] on input "False" at bounding box center [387, 205] width 9 height 8
radio input "true"
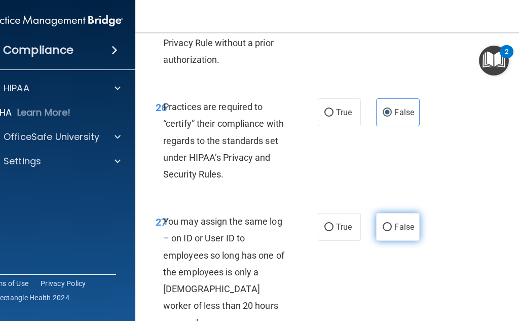
scroll to position [3041, 0]
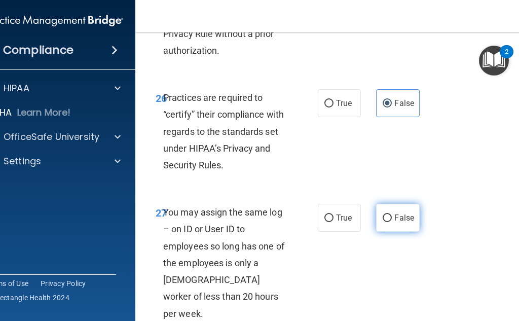
click at [390, 225] on label "False" at bounding box center [397, 218] width 43 height 28
click at [390, 222] on input "False" at bounding box center [387, 218] width 9 height 8
radio input "true"
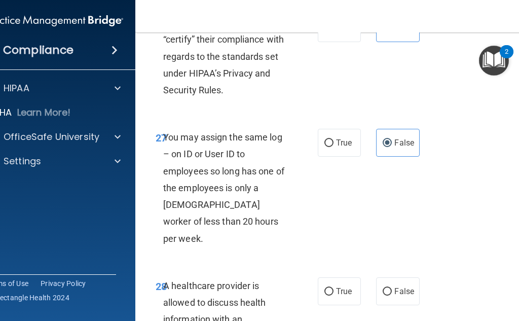
scroll to position [3143, 0]
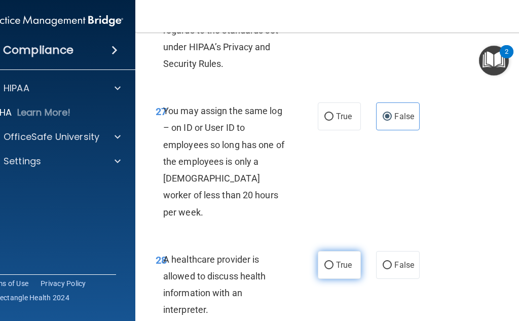
click at [336, 260] on span "True" at bounding box center [344, 265] width 16 height 10
click at [333, 262] on input "True" at bounding box center [328, 266] width 9 height 8
radio input "true"
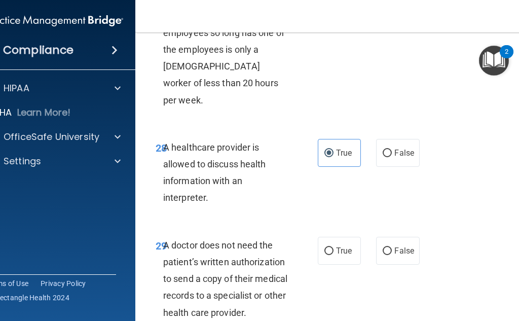
scroll to position [3295, 0]
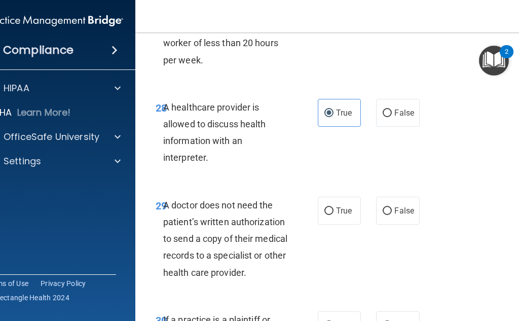
click at [342, 208] on div "29 A doctor does not need the patient’s written authorization to send a copy of…" at bounding box center [340, 241] width 385 height 115
click at [336, 206] on span "True" at bounding box center [344, 211] width 16 height 10
click at [334, 207] on input "True" at bounding box center [328, 211] width 9 height 8
radio input "true"
click at [328, 311] on label "True" at bounding box center [339, 325] width 43 height 28
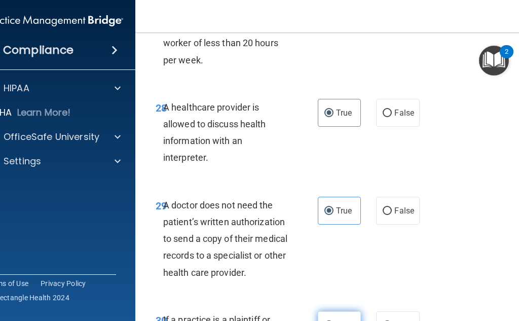
click at [328, 320] on input "True" at bounding box center [328, 326] width 9 height 8
radio input "true"
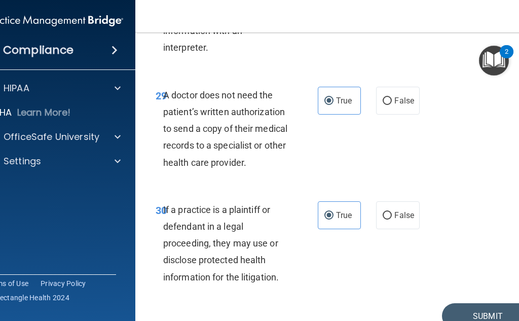
scroll to position [3436, 0]
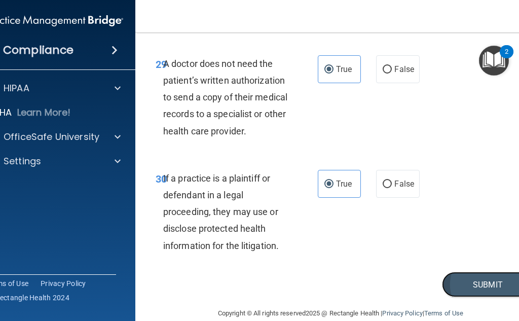
click at [467, 272] on button "Submit" at bounding box center [487, 285] width 91 height 26
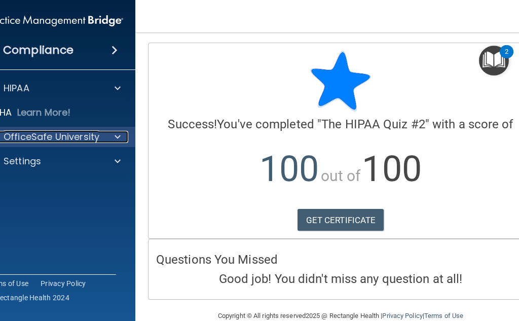
click at [103, 134] on div at bounding box center [115, 137] width 25 height 12
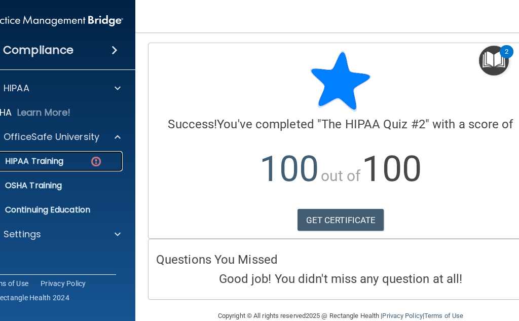
click at [63, 165] on div "HIPAA Training" at bounding box center [49, 161] width 138 height 10
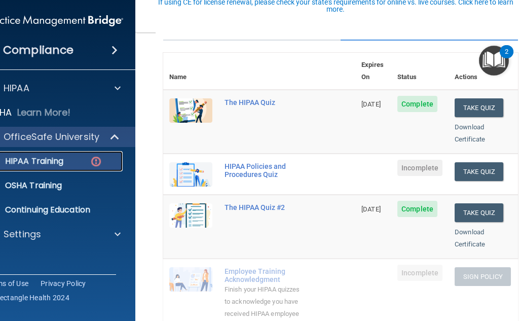
scroll to position [101, 0]
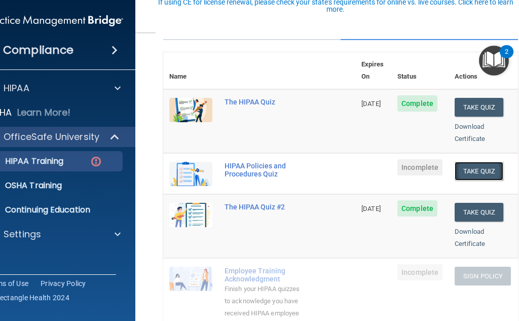
click at [480, 162] on button "Take Quiz" at bounding box center [479, 171] width 49 height 19
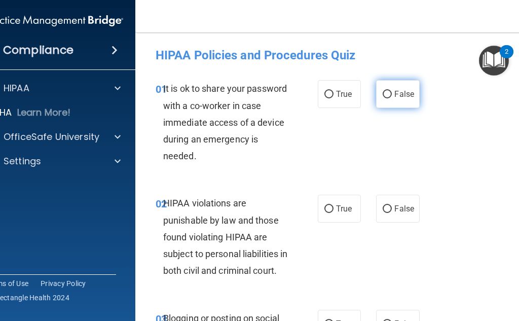
click at [386, 87] on label "False" at bounding box center [397, 94] width 43 height 28
click at [386, 91] on input "False" at bounding box center [387, 95] width 9 height 8
radio input "true"
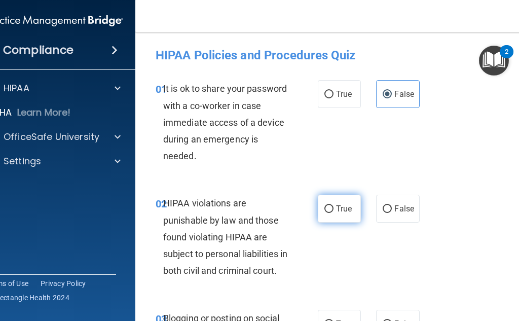
click at [339, 205] on span "True" at bounding box center [344, 209] width 16 height 10
click at [334, 205] on input "True" at bounding box center [328, 209] width 9 height 8
radio input "true"
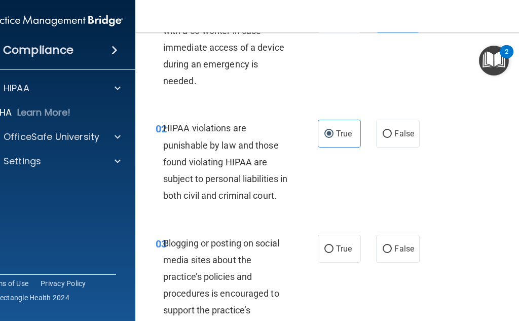
scroll to position [101, 0]
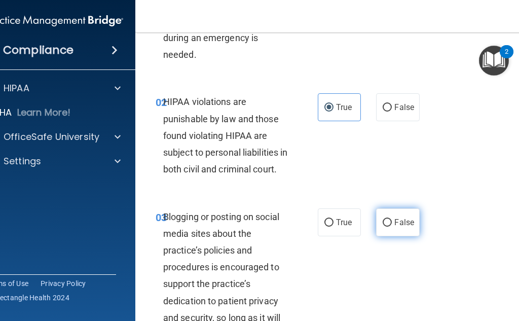
click at [395, 227] on span "False" at bounding box center [404, 222] width 20 height 10
click at [392, 227] on input "False" at bounding box center [387, 223] width 9 height 8
radio input "true"
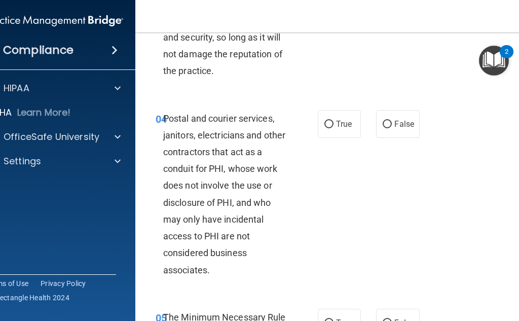
scroll to position [405, 0]
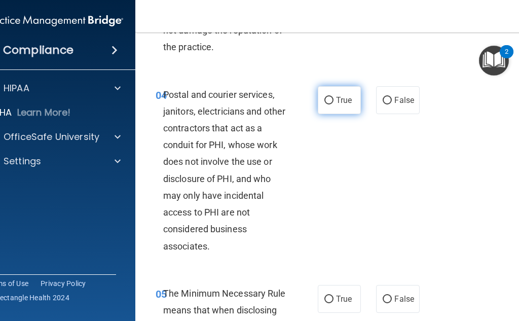
click at [337, 114] on label "True" at bounding box center [339, 100] width 43 height 28
click at [334, 104] on input "True" at bounding box center [328, 101] width 9 height 8
radio input "true"
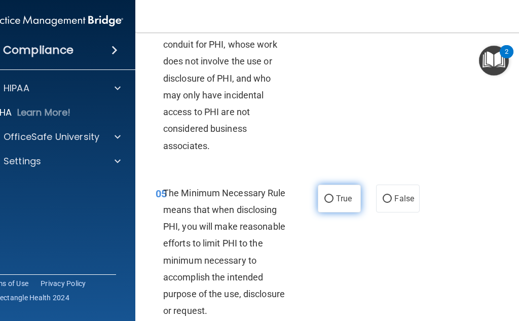
scroll to position [507, 0]
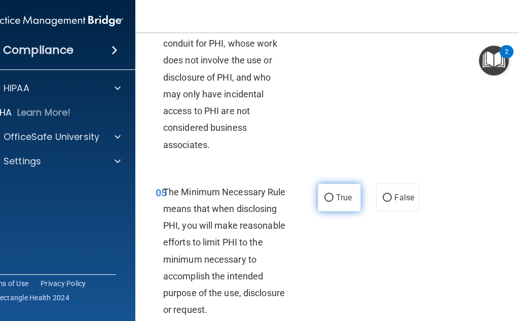
click at [325, 202] on input "True" at bounding box center [328, 198] width 9 height 8
radio input "true"
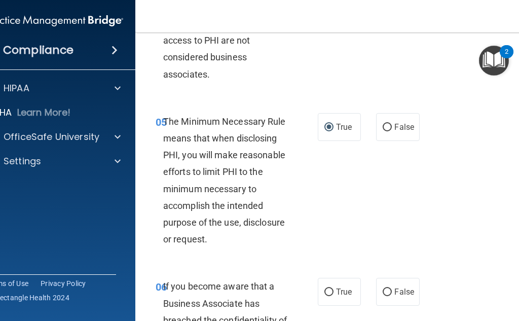
scroll to position [608, 0]
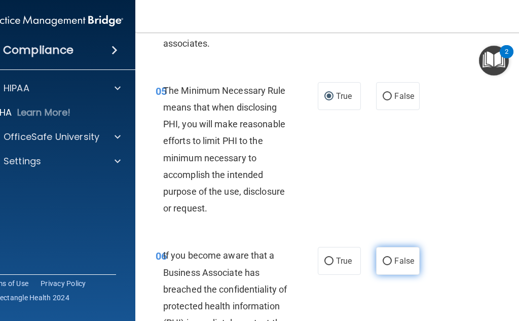
click at [391, 275] on label "False" at bounding box center [397, 261] width 43 height 28
click at [391, 265] on input "False" at bounding box center [387, 261] width 9 height 8
radio input "true"
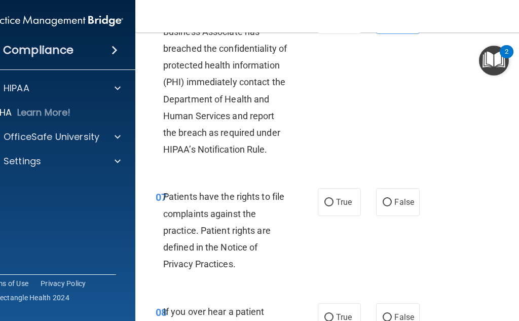
scroll to position [862, 0]
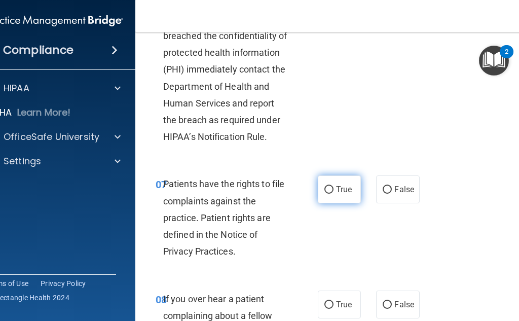
click at [334, 201] on label "True" at bounding box center [339, 189] width 43 height 28
click at [334, 194] on input "True" at bounding box center [328, 190] width 9 height 8
radio input "true"
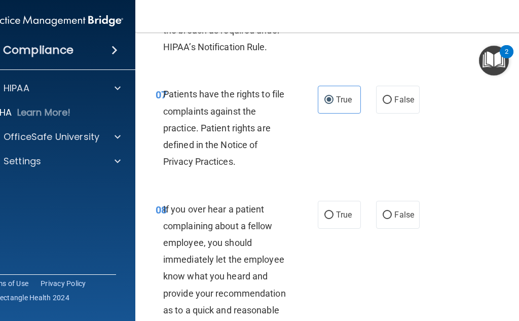
scroll to position [963, 0]
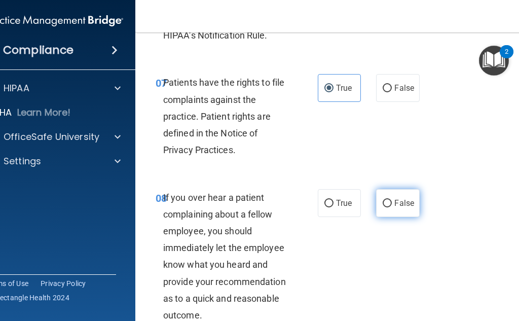
click at [394, 208] on span "False" at bounding box center [404, 203] width 20 height 10
click at [392, 207] on input "False" at bounding box center [387, 204] width 9 height 8
radio input "true"
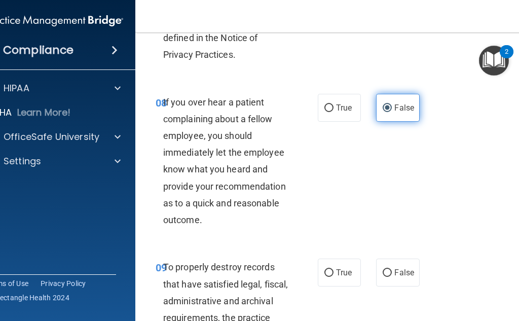
scroll to position [1064, 0]
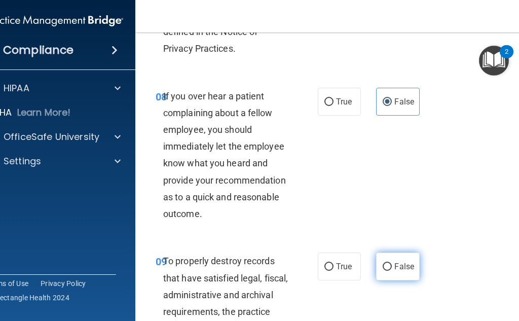
click at [401, 276] on label "False" at bounding box center [397, 266] width 43 height 28
click at [392, 271] on input "False" at bounding box center [387, 267] width 9 height 8
radio input "true"
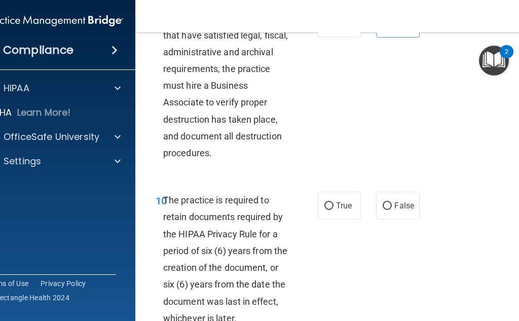
scroll to position [1318, 0]
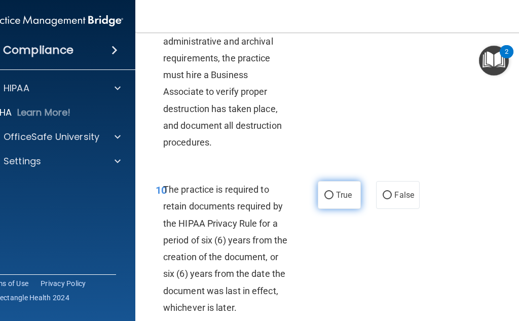
click at [337, 209] on label "True" at bounding box center [339, 195] width 43 height 28
click at [334, 199] on input "True" at bounding box center [328, 196] width 9 height 8
radio input "true"
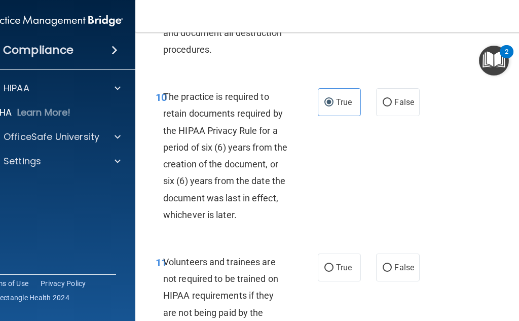
scroll to position [1419, 0]
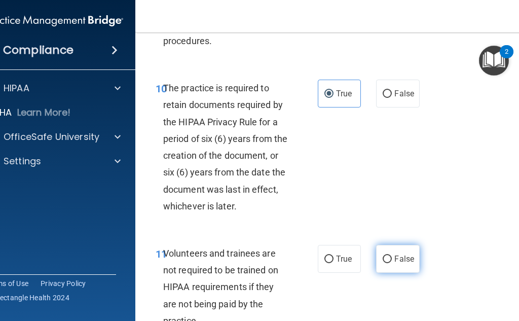
click at [389, 267] on label "False" at bounding box center [397, 259] width 43 height 28
click at [389, 263] on input "False" at bounding box center [387, 259] width 9 height 8
radio input "true"
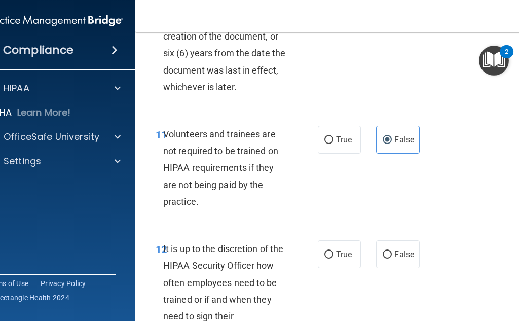
scroll to position [1571, 0]
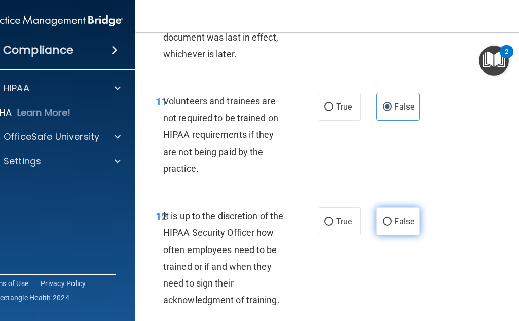
click at [407, 226] on span "False" at bounding box center [404, 221] width 20 height 10
click at [392, 226] on input "False" at bounding box center [387, 222] width 9 height 8
radio input "true"
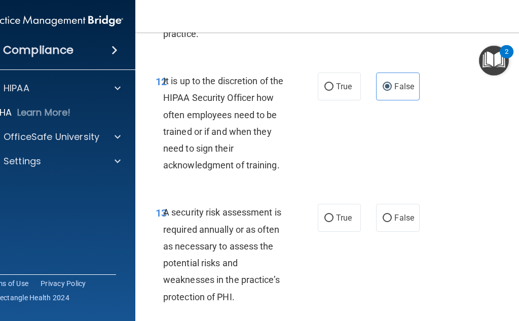
scroll to position [1774, 0]
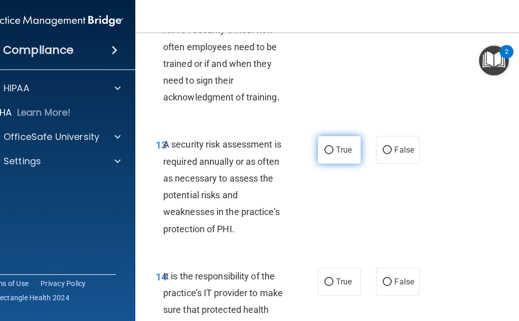
click at [337, 162] on label "True" at bounding box center [339, 150] width 43 height 28
click at [334, 154] on input "True" at bounding box center [328, 150] width 9 height 8
radio input "true"
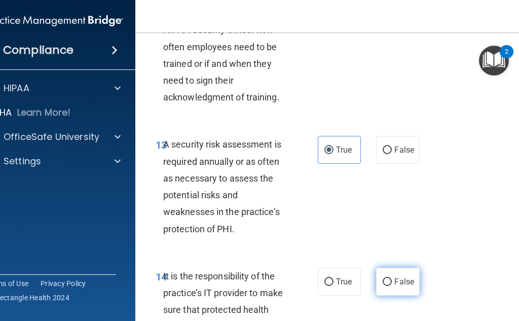
click at [394, 286] on span "False" at bounding box center [404, 282] width 20 height 10
click at [391, 286] on input "False" at bounding box center [387, 282] width 9 height 8
radio input "true"
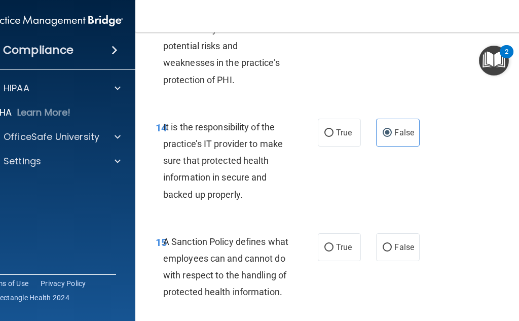
scroll to position [1926, 0]
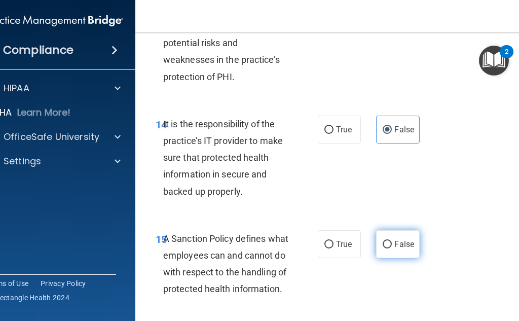
click at [389, 256] on label "False" at bounding box center [397, 244] width 43 height 28
click at [389, 248] on input "False" at bounding box center [387, 245] width 9 height 8
radio input "true"
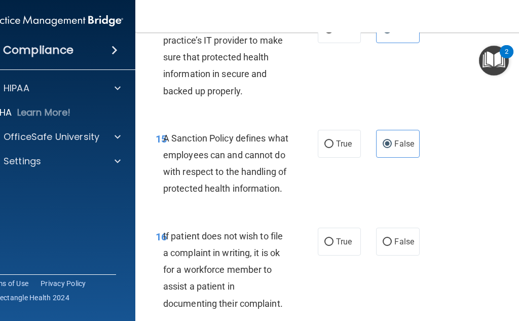
scroll to position [2027, 0]
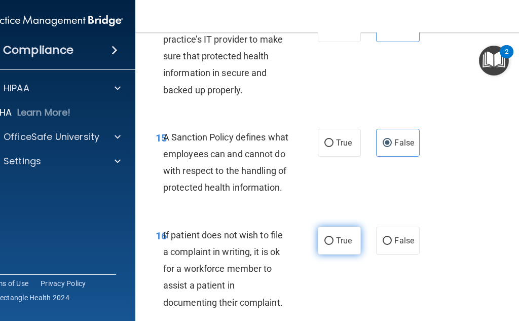
click at [343, 245] on span "True" at bounding box center [344, 241] width 16 height 10
click at [334, 245] on input "True" at bounding box center [328, 241] width 9 height 8
radio input "true"
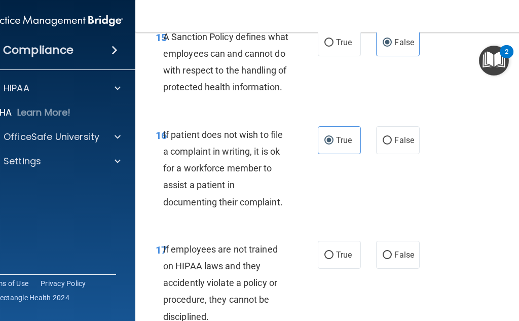
scroll to position [2180, 0]
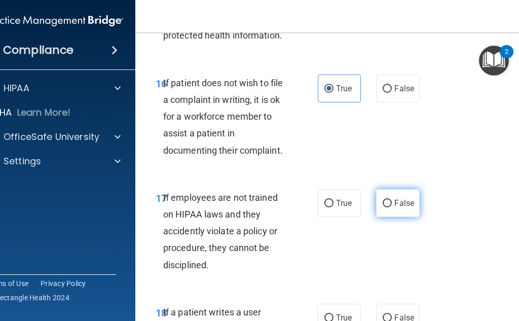
click at [398, 208] on span "False" at bounding box center [404, 203] width 20 height 10
click at [392, 207] on input "False" at bounding box center [387, 204] width 9 height 8
radio input "true"
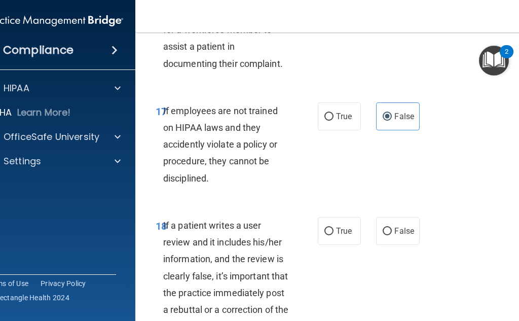
scroll to position [2281, 0]
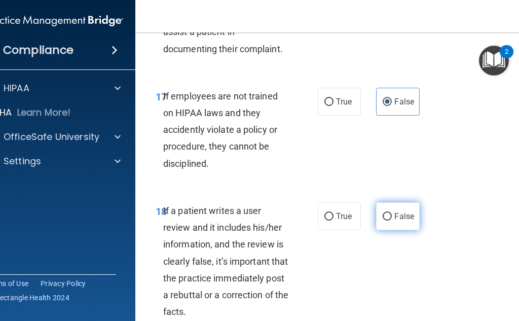
click at [398, 230] on label "False" at bounding box center [397, 216] width 43 height 28
click at [392, 220] on input "False" at bounding box center [387, 217] width 9 height 8
radio input "true"
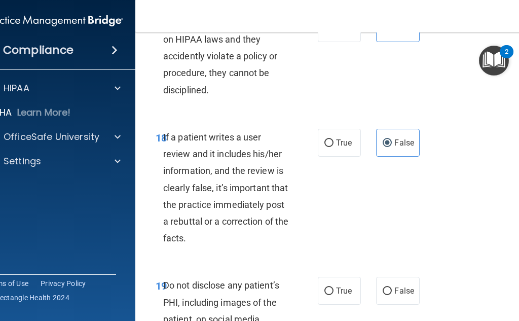
scroll to position [2382, 0]
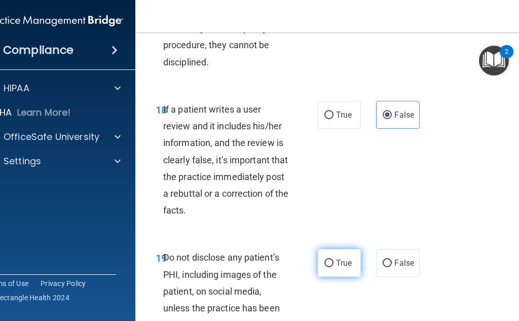
click at [335, 277] on label "True" at bounding box center [339, 263] width 43 height 28
click at [334, 267] on input "True" at bounding box center [328, 264] width 9 height 8
radio input "true"
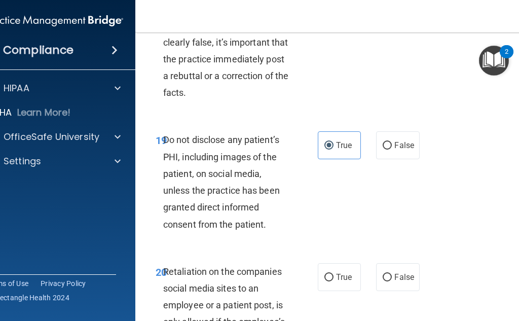
scroll to position [2585, 0]
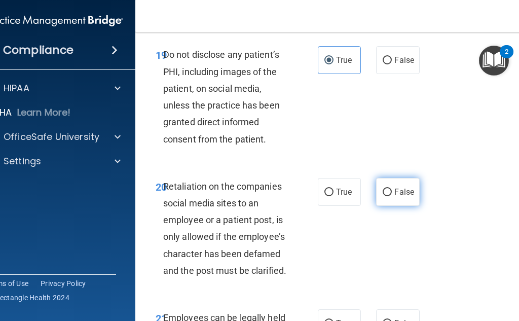
click at [385, 196] on input "False" at bounding box center [387, 193] width 9 height 8
radio input "true"
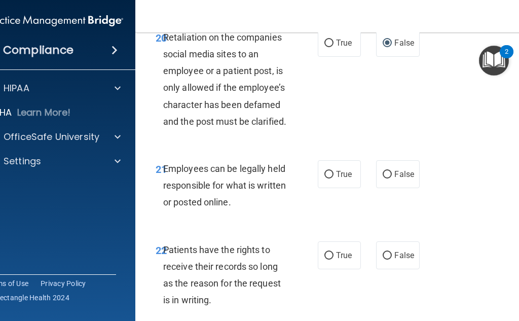
scroll to position [2737, 0]
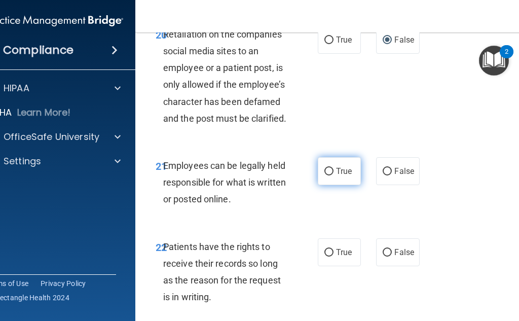
click at [334, 185] on label "True" at bounding box center [339, 171] width 43 height 28
click at [334, 175] on input "True" at bounding box center [328, 172] width 9 height 8
radio input "true"
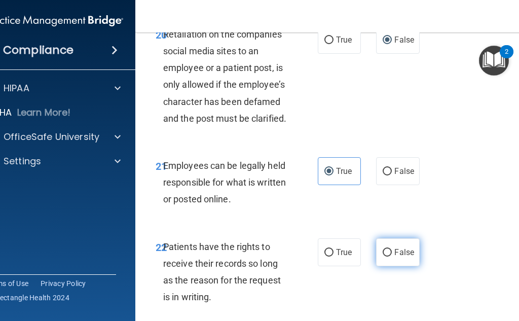
click at [395, 266] on label "False" at bounding box center [397, 252] width 43 height 28
click at [392, 256] on input "False" at bounding box center [387, 253] width 9 height 8
radio input "true"
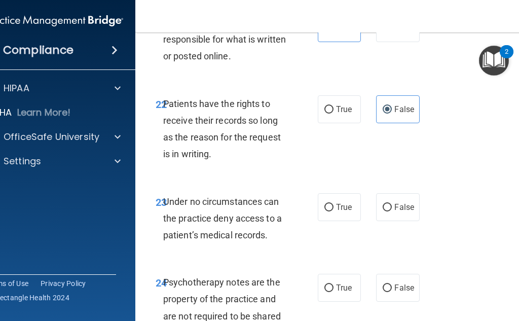
scroll to position [2889, 0]
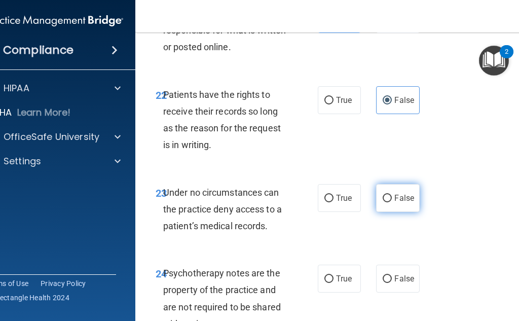
click at [397, 212] on label "False" at bounding box center [397, 198] width 43 height 28
click at [392, 202] on input "False" at bounding box center [387, 199] width 9 height 8
radio input "true"
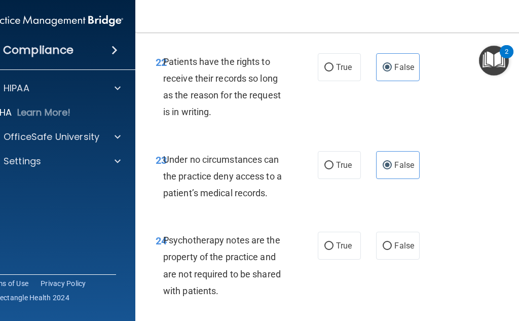
scroll to position [2940, 0]
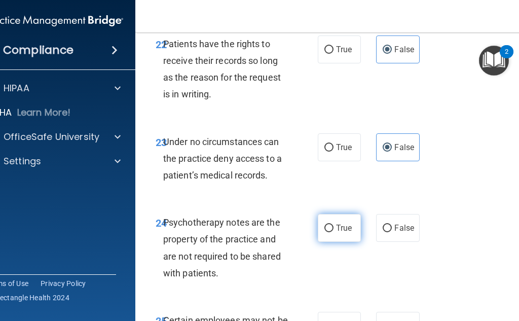
click at [338, 242] on label "True" at bounding box center [339, 228] width 43 height 28
click at [334, 232] on input "True" at bounding box center [328, 229] width 9 height 8
radio input "true"
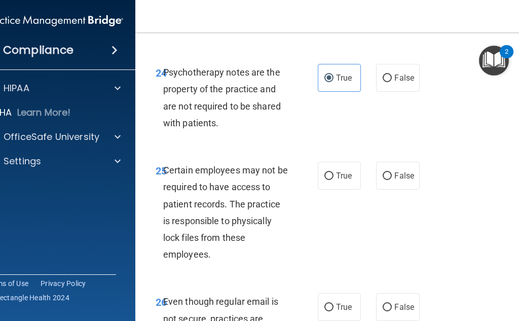
scroll to position [3092, 0]
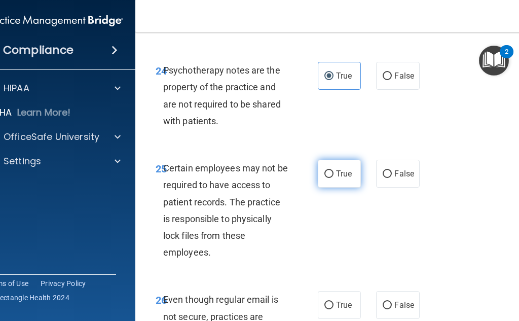
click at [326, 178] on input "True" at bounding box center [328, 174] width 9 height 8
radio input "true"
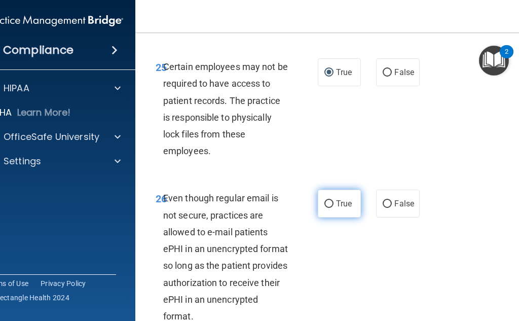
click at [324, 208] on input "True" at bounding box center [328, 204] width 9 height 8
radio input "true"
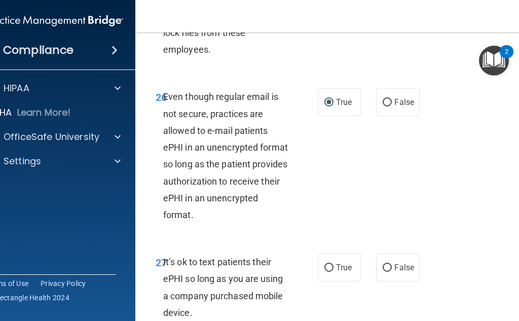
scroll to position [3345, 0]
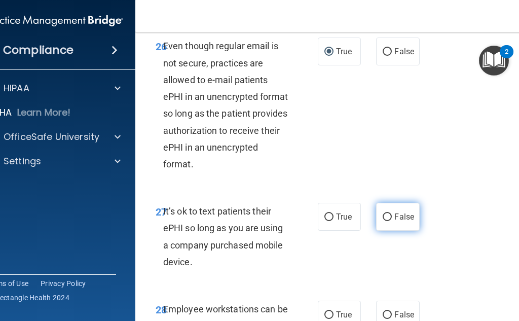
click at [389, 231] on label "False" at bounding box center [397, 217] width 43 height 28
click at [389, 221] on input "False" at bounding box center [387, 217] width 9 height 8
radio input "true"
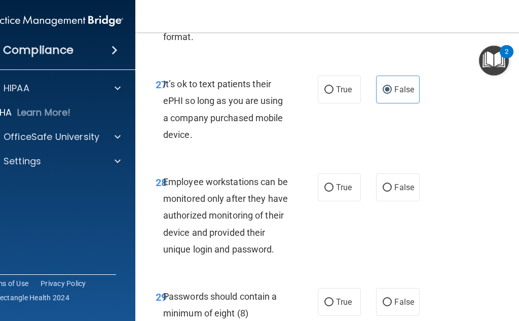
scroll to position [3497, 0]
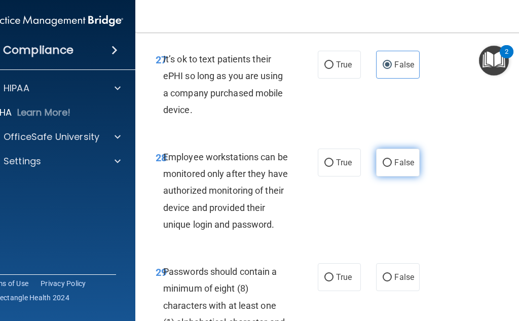
click at [394, 167] on span "False" at bounding box center [404, 163] width 20 height 10
click at [391, 167] on input "False" at bounding box center [387, 163] width 9 height 8
radio input "true"
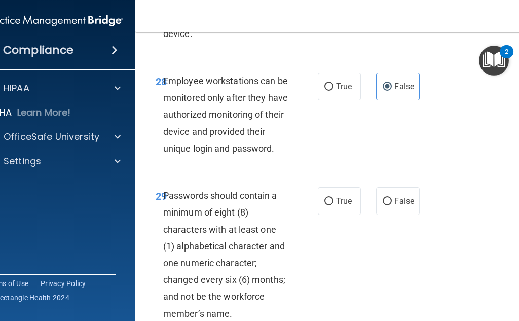
scroll to position [3599, 0]
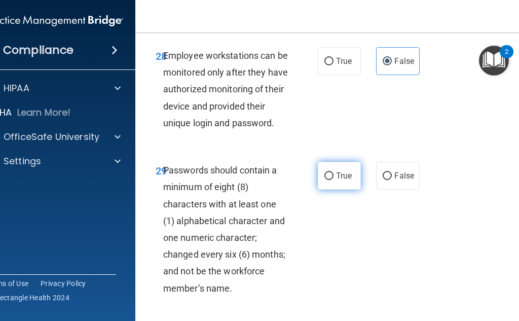
click at [336, 180] on span "True" at bounding box center [344, 176] width 16 height 10
click at [334, 180] on input "True" at bounding box center [328, 176] width 9 height 8
radio input "true"
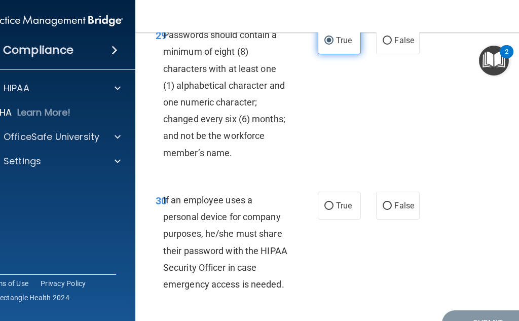
scroll to position [3802, 0]
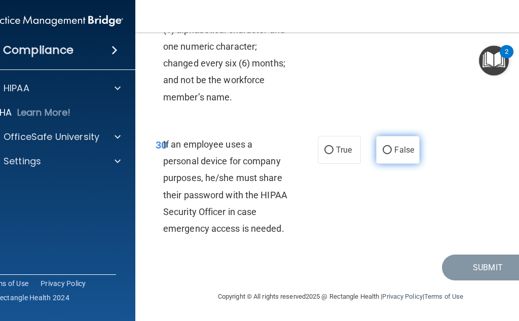
click at [402, 164] on label "False" at bounding box center [397, 150] width 43 height 28
click at [392, 154] on input "False" at bounding box center [387, 150] width 9 height 8
radio input "true"
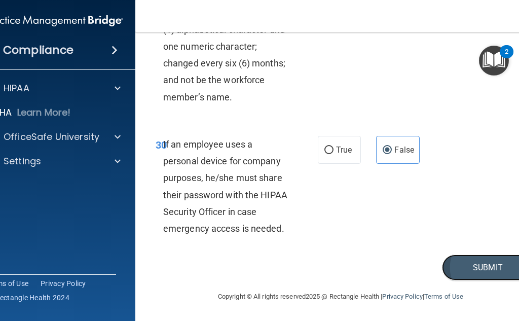
click at [466, 280] on button "Submit" at bounding box center [487, 267] width 91 height 26
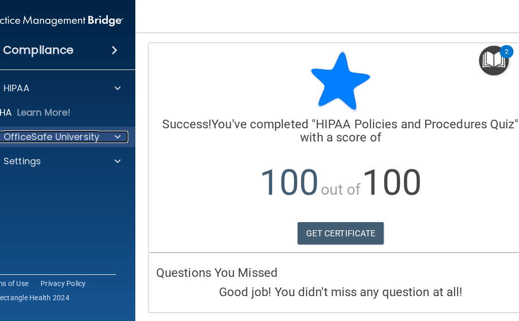
click at [103, 134] on div at bounding box center [115, 137] width 25 height 12
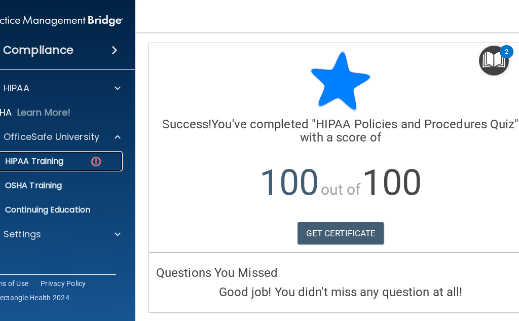
click at [42, 158] on p "HIPAA Training" at bounding box center [22, 161] width 84 height 10
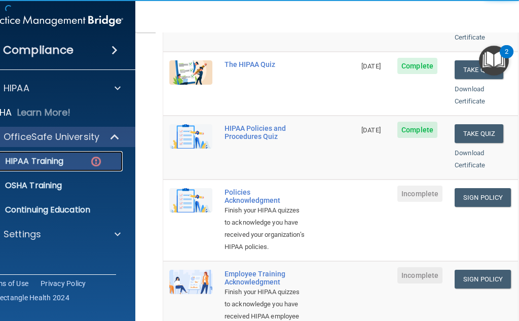
scroll to position [253, 0]
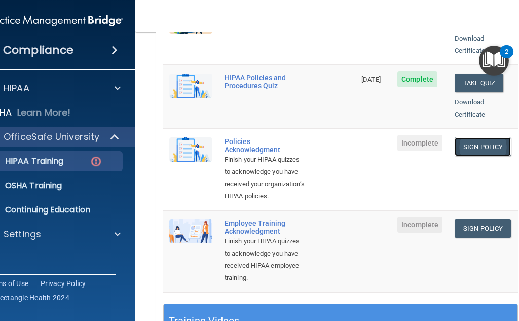
click at [485, 137] on link "Sign Policy" at bounding box center [483, 146] width 56 height 19
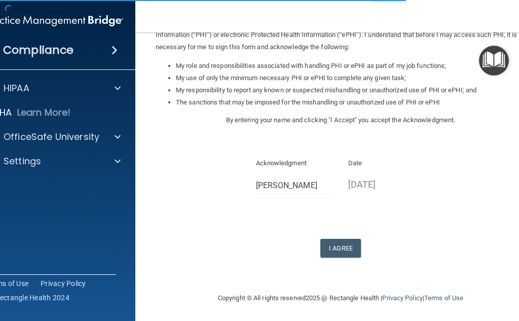
scroll to position [143, 0]
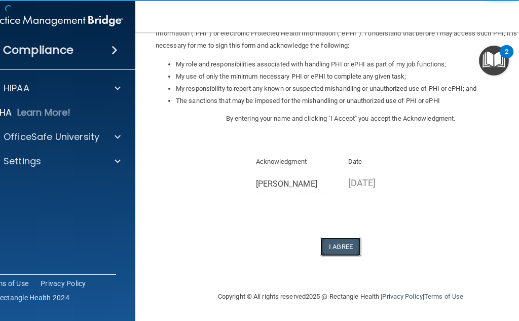
click at [339, 244] on button "I Agree" at bounding box center [340, 246] width 41 height 19
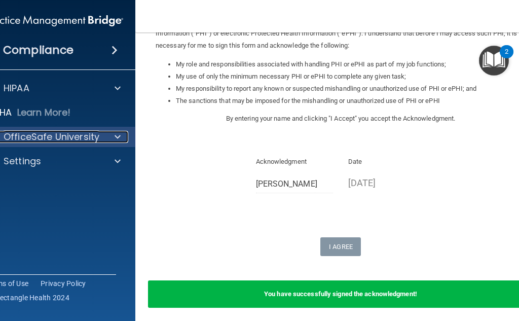
click at [63, 137] on p "OfficeSafe University" at bounding box center [52, 137] width 96 height 12
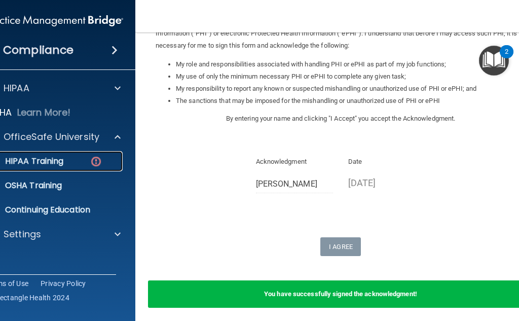
click at [56, 163] on p "HIPAA Training" at bounding box center [22, 161] width 84 height 10
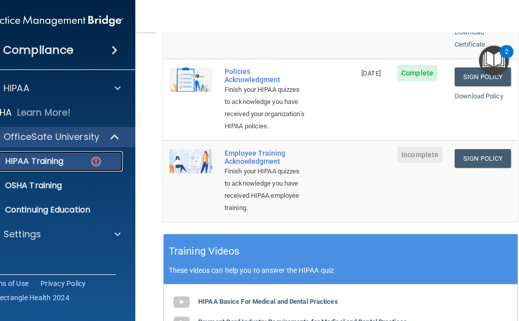
scroll to position [324, 0]
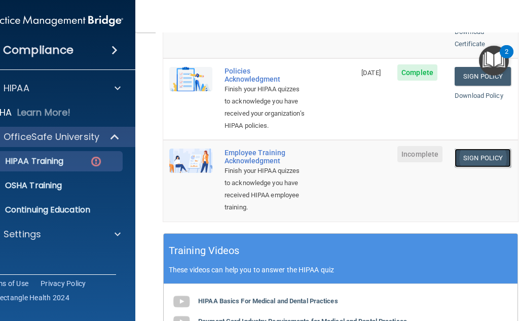
click at [476, 167] on link "Sign Policy" at bounding box center [483, 158] width 56 height 19
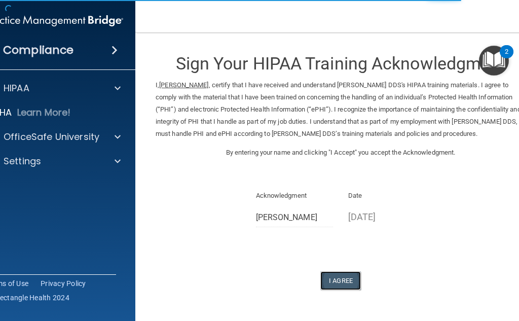
click at [345, 277] on button "I Agree" at bounding box center [340, 280] width 41 height 19
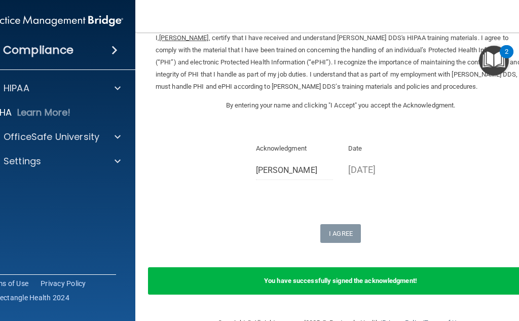
scroll to position [23, 0]
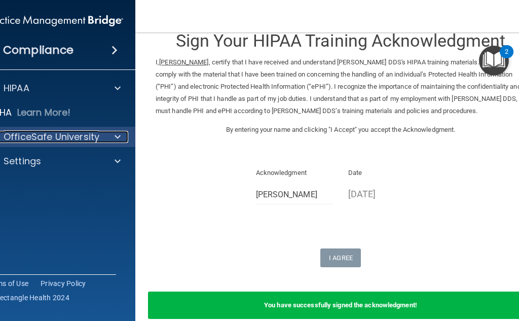
click at [103, 134] on div at bounding box center [115, 137] width 25 height 12
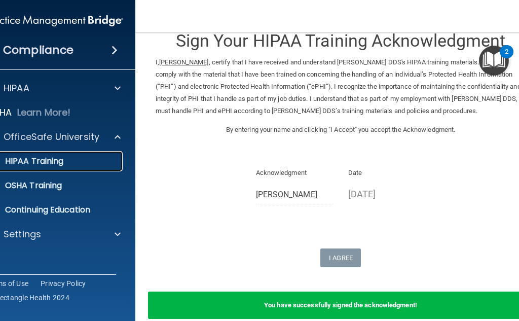
click at [60, 163] on div "HIPAA Training" at bounding box center [49, 161] width 138 height 10
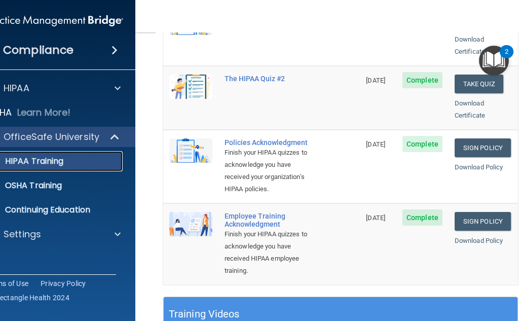
scroll to position [276, 0]
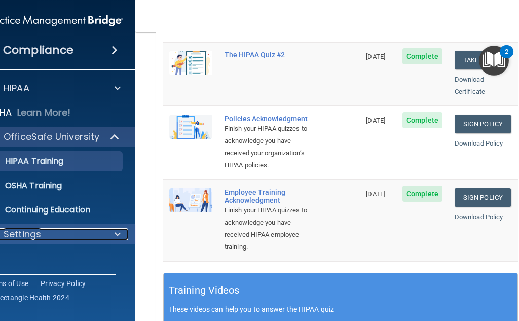
click at [61, 238] on div "Settings" at bounding box center [41, 234] width 126 height 12
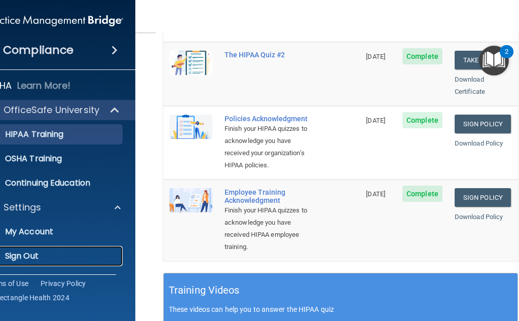
click at [45, 249] on link "Sign Out" at bounding box center [43, 256] width 160 height 20
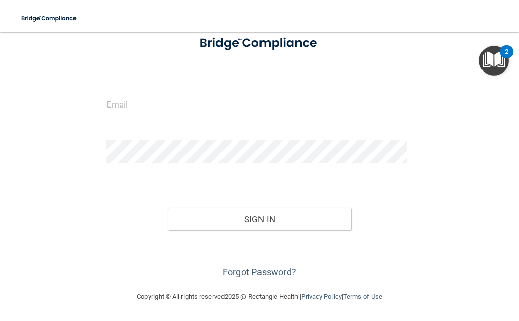
scroll to position [66, 0]
